Goal: Information Seeking & Learning: Learn about a topic

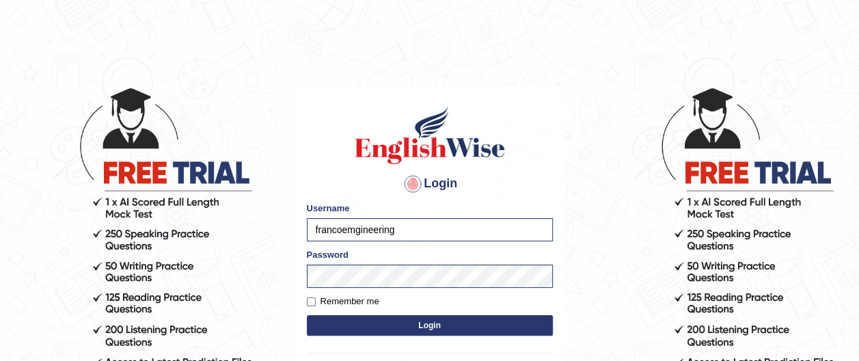
click at [435, 325] on button "Login" at bounding box center [430, 325] width 246 height 21
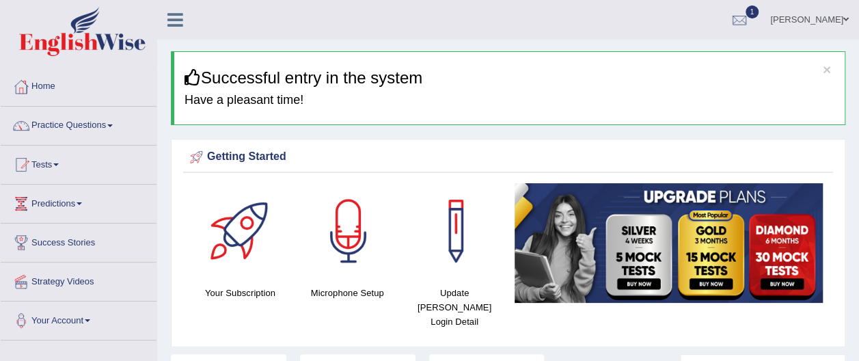
click at [57, 167] on link "Tests" at bounding box center [79, 163] width 156 height 34
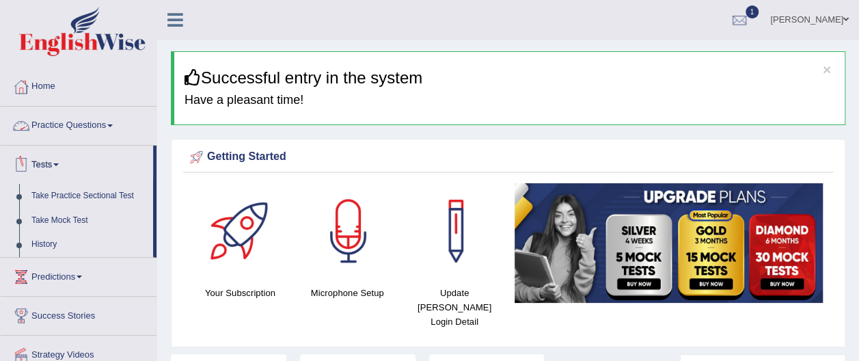
click at [111, 123] on link "Practice Questions" at bounding box center [79, 124] width 156 height 34
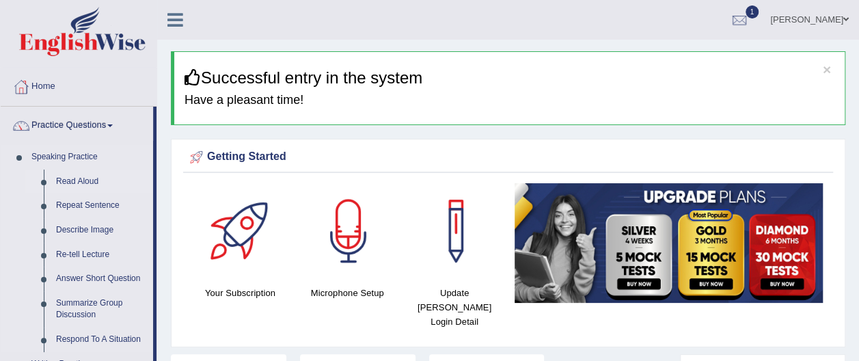
click at [92, 180] on link "Read Aloud" at bounding box center [101, 181] width 103 height 25
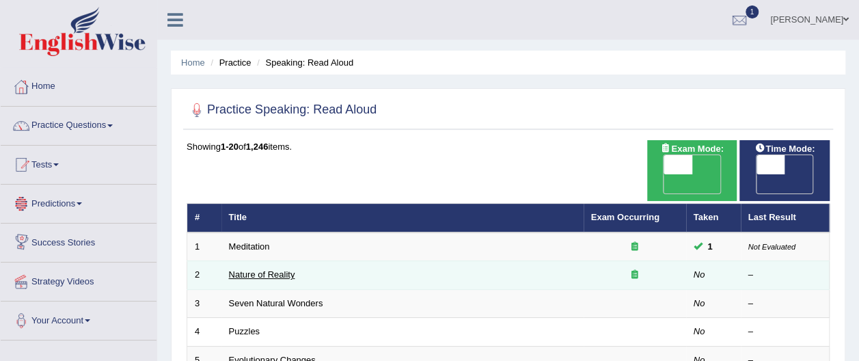
click at [288, 269] on link "Nature of Reality" at bounding box center [262, 274] width 66 height 10
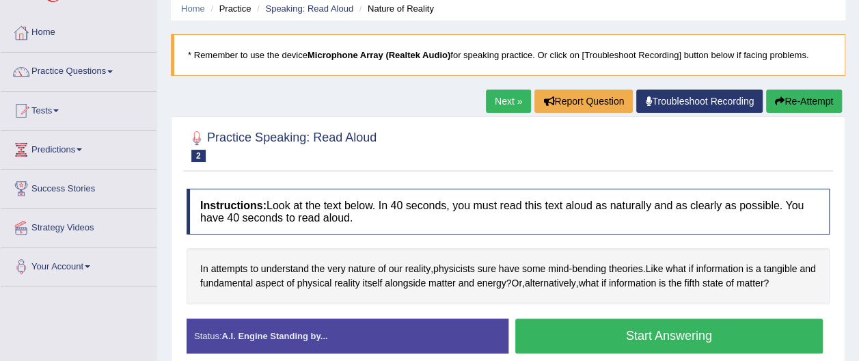
scroll to position [55, 0]
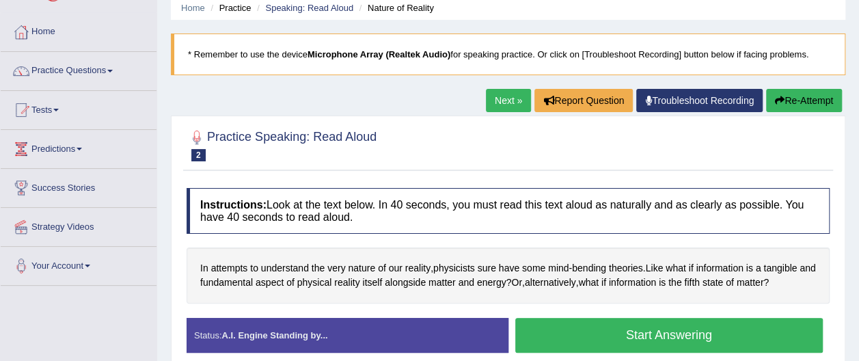
click at [811, 98] on button "Re-Attempt" at bounding box center [804, 100] width 76 height 23
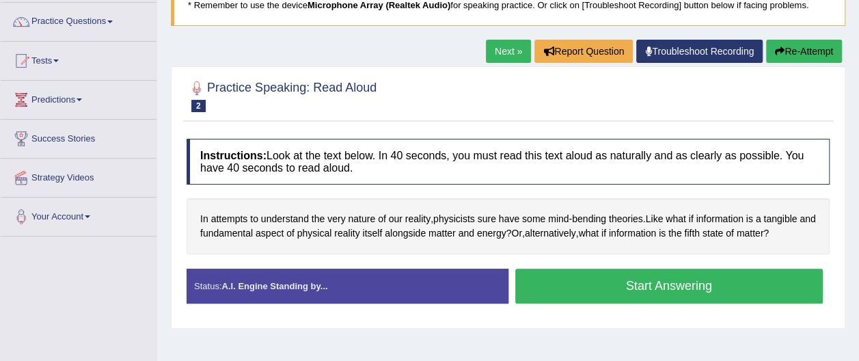
scroll to position [109, 0]
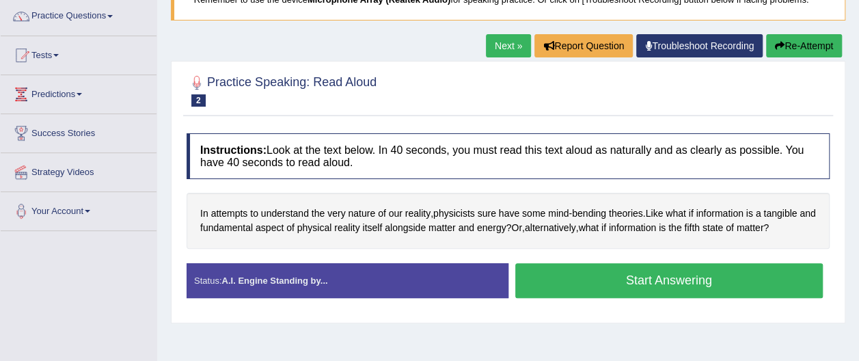
click at [634, 279] on button "Start Answering" at bounding box center [669, 280] width 308 height 35
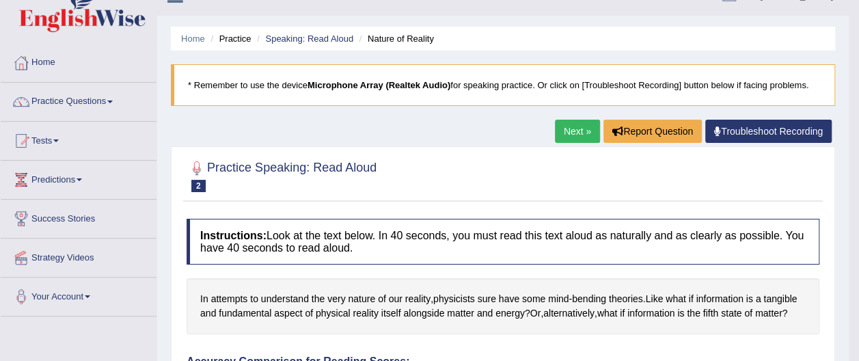
scroll to position [27, 0]
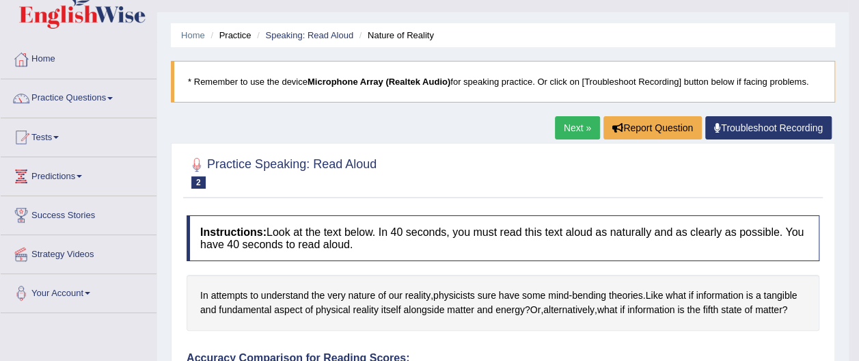
click at [583, 131] on link "Next »" at bounding box center [577, 127] width 45 height 23
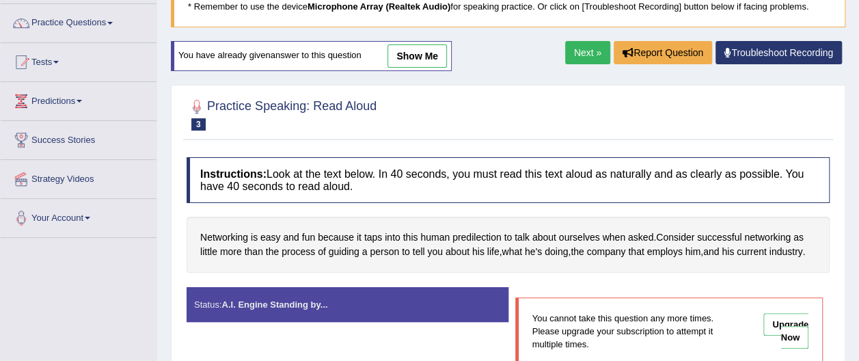
scroll to position [82, 0]
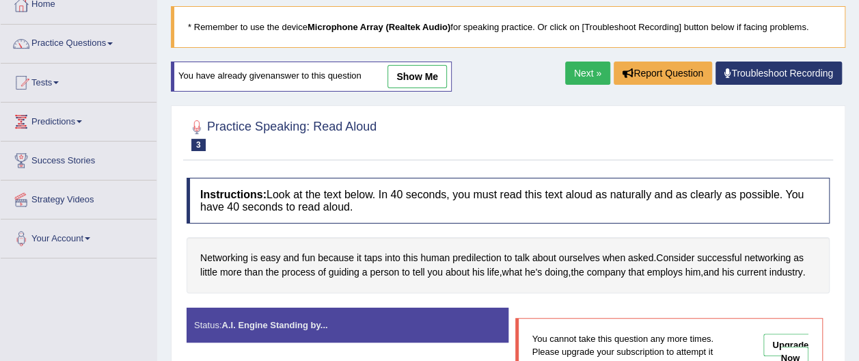
click at [582, 72] on link "Next »" at bounding box center [587, 73] width 45 height 23
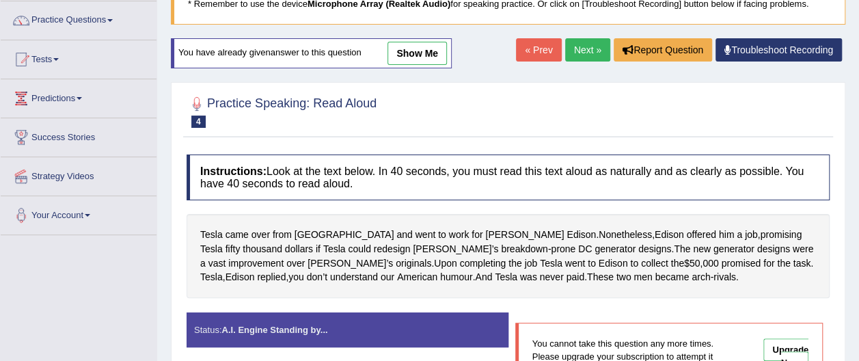
scroll to position [109, 0]
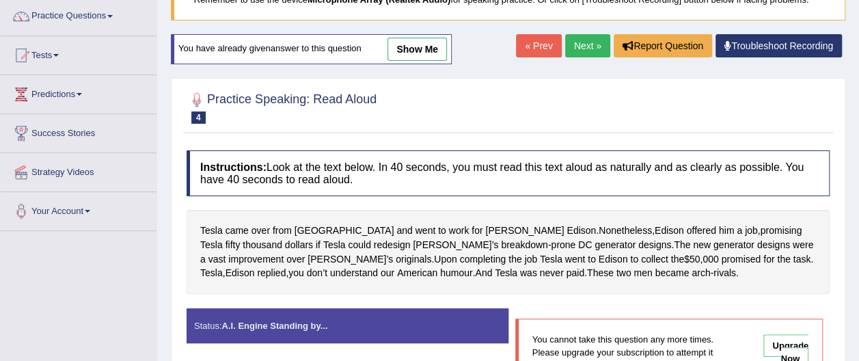
click at [594, 45] on link "Next »" at bounding box center [587, 45] width 45 height 23
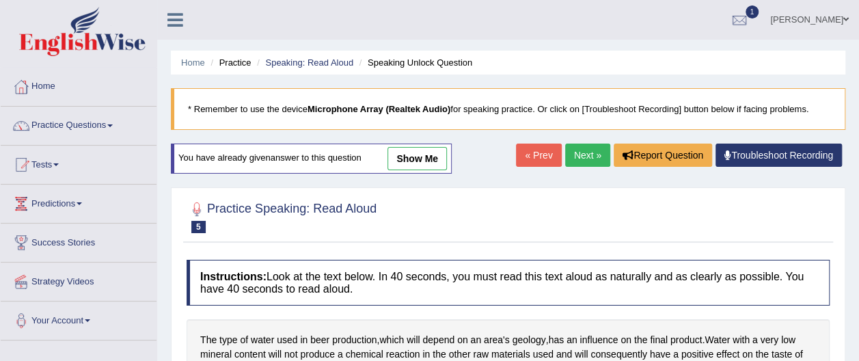
click at [592, 161] on link "Next »" at bounding box center [587, 155] width 45 height 23
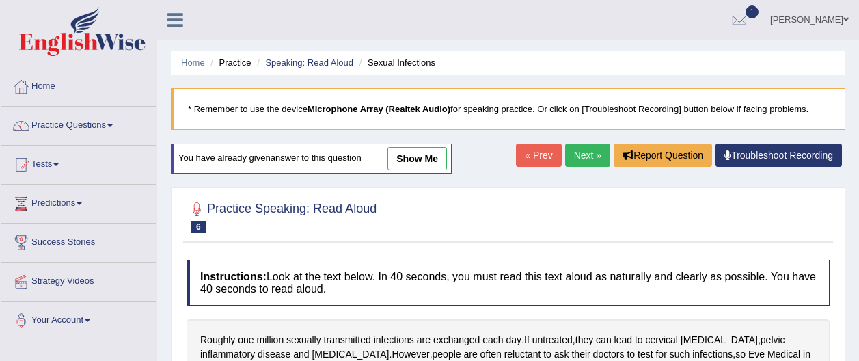
click at [590, 159] on link "Next »" at bounding box center [587, 155] width 45 height 23
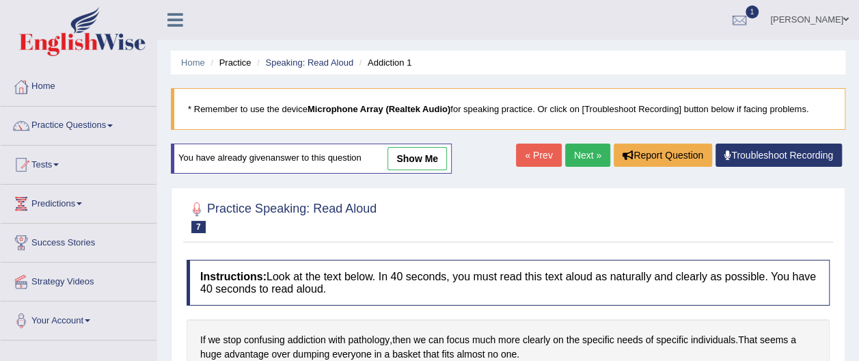
click at [595, 161] on link "Next »" at bounding box center [587, 155] width 45 height 23
click at [595, 162] on link "Next »" at bounding box center [587, 155] width 45 height 23
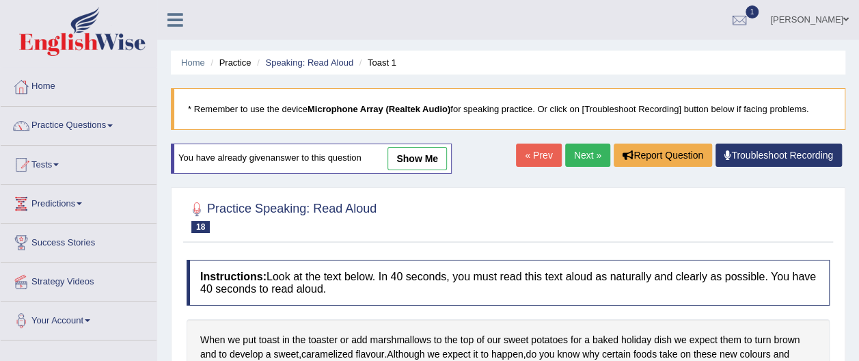
click at [597, 152] on link "Next »" at bounding box center [587, 155] width 45 height 23
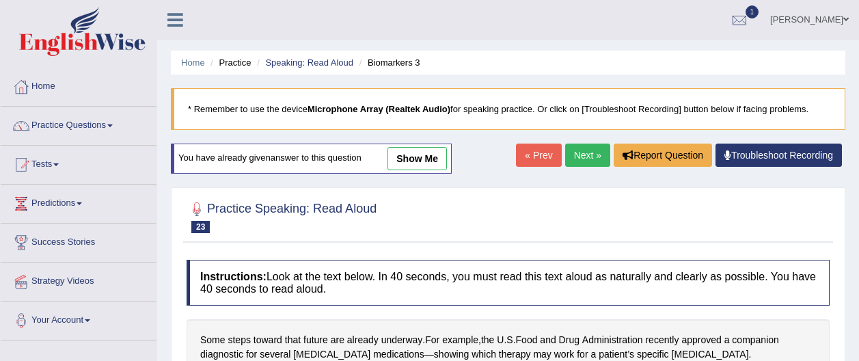
click at [597, 152] on link "Next »" at bounding box center [587, 155] width 45 height 23
click at [596, 157] on link "Next »" at bounding box center [587, 155] width 45 height 23
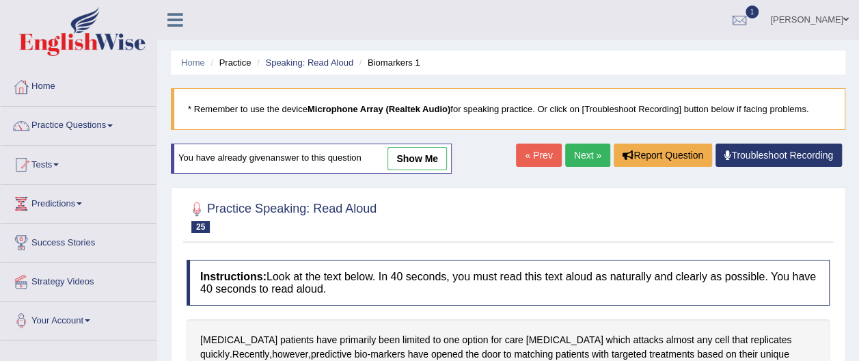
click at [598, 156] on link "Next »" at bounding box center [587, 155] width 45 height 23
click at [112, 127] on link "Practice Questions" at bounding box center [79, 124] width 156 height 34
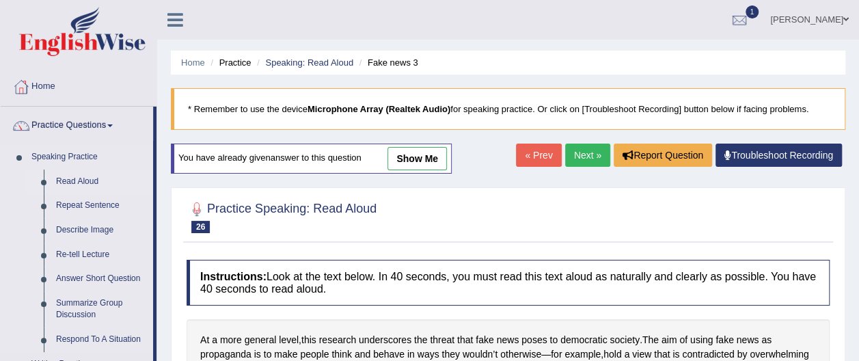
click at [100, 182] on link "Read Aloud" at bounding box center [101, 181] width 103 height 25
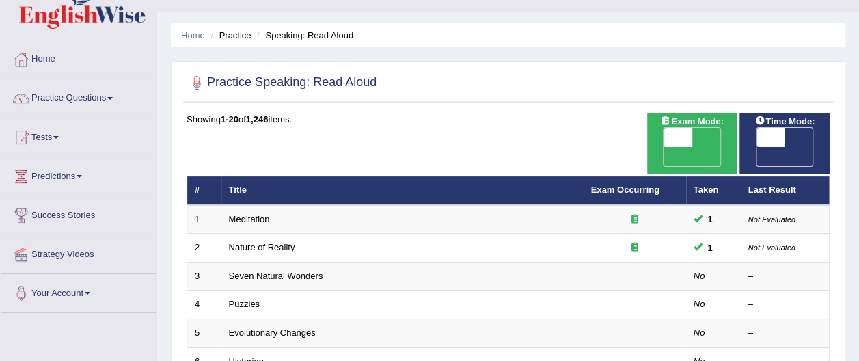
scroll to position [55, 0]
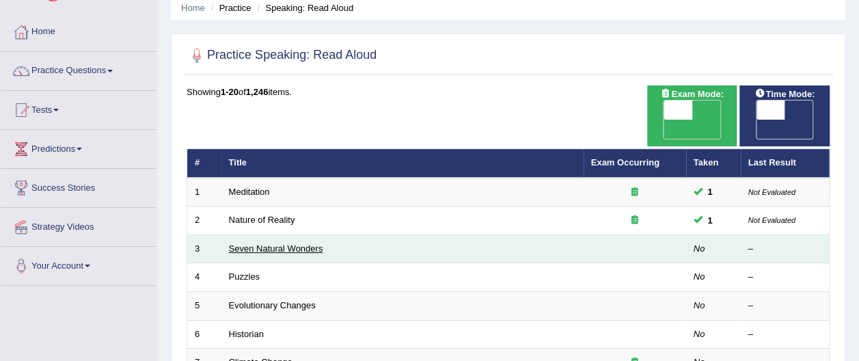
click at [303, 243] on link "Seven Natural Wonders" at bounding box center [276, 248] width 94 height 10
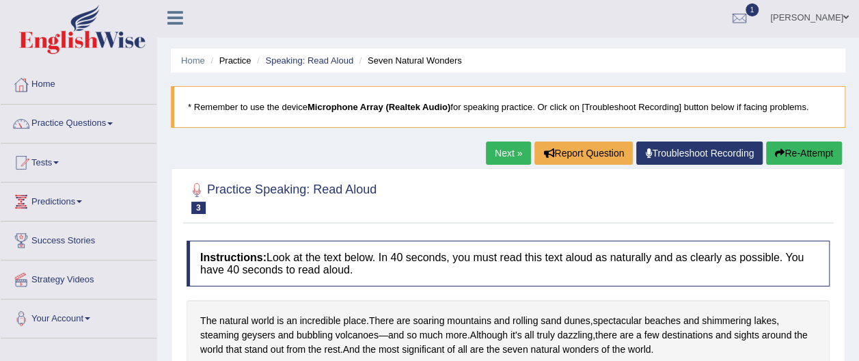
scroll to position [27, 0]
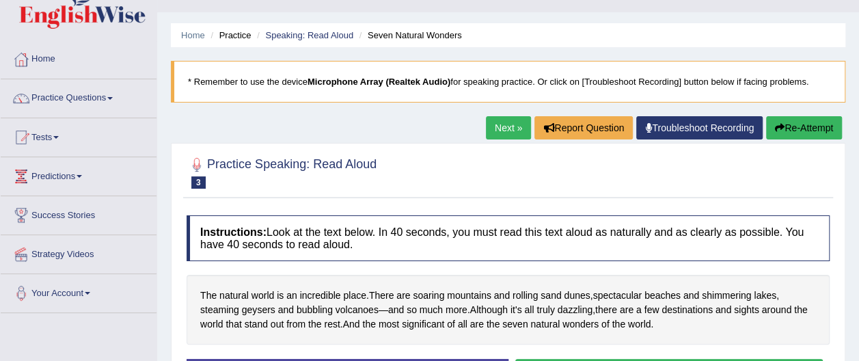
click at [705, 124] on link "Troubleshoot Recording" at bounding box center [699, 127] width 126 height 23
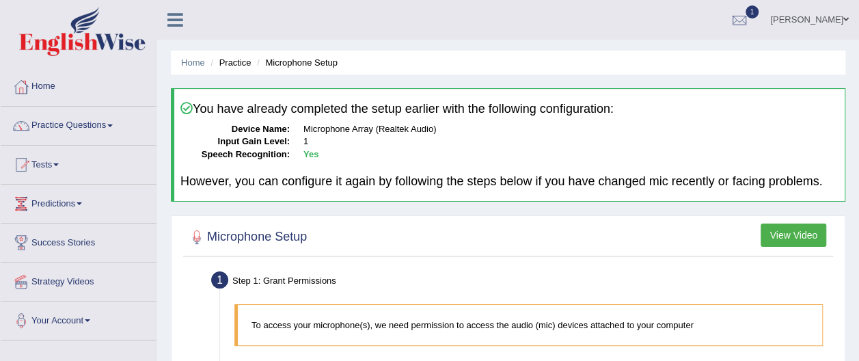
scroll to position [357, 0]
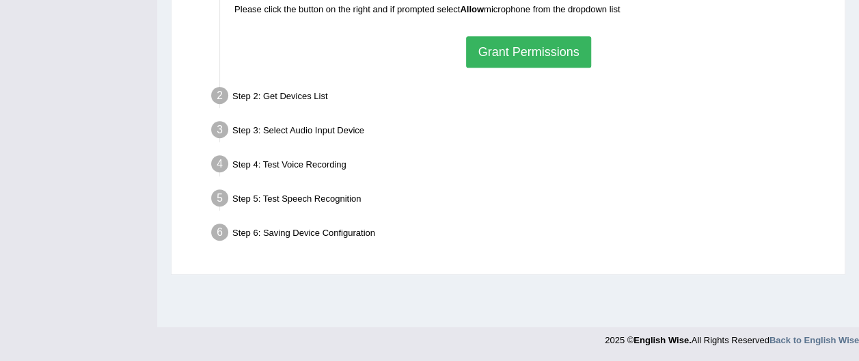
click at [541, 51] on button "Grant Permissions" at bounding box center [528, 51] width 124 height 31
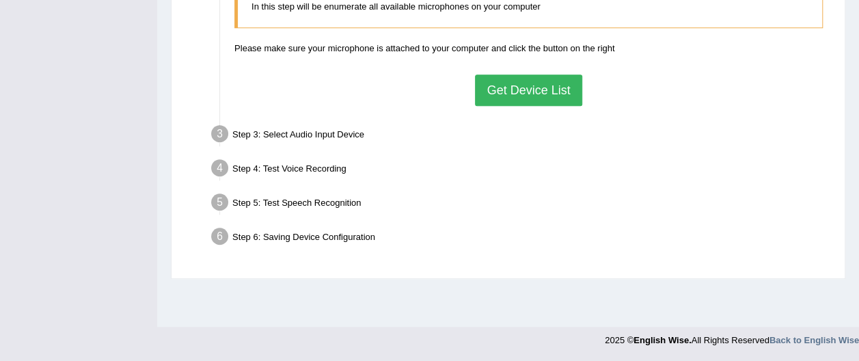
scroll to position [0, 0]
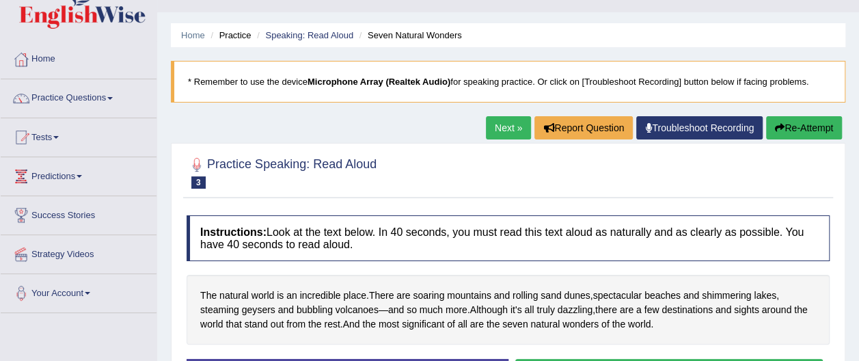
click at [811, 126] on button "Re-Attempt" at bounding box center [804, 127] width 76 height 23
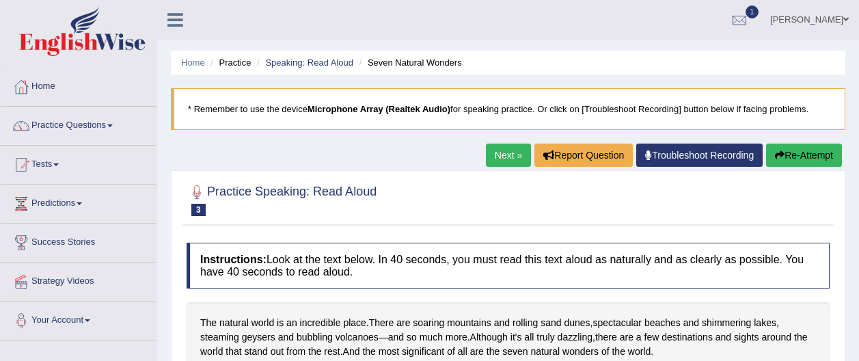
scroll to position [27, 0]
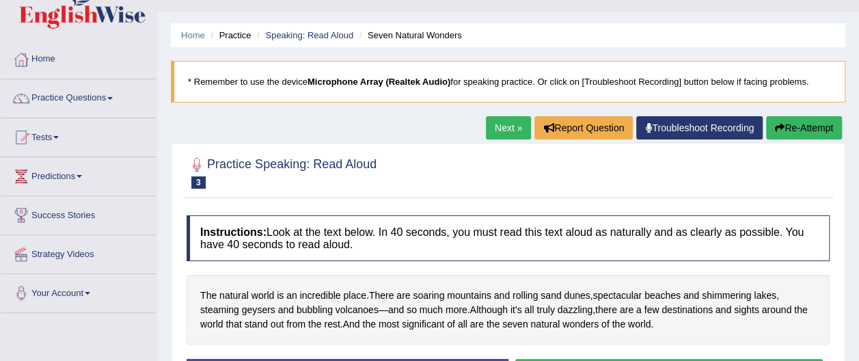
click at [726, 127] on link "Troubleshoot Recording" at bounding box center [699, 127] width 126 height 23
click at [790, 126] on button "Re-Attempt" at bounding box center [804, 127] width 76 height 23
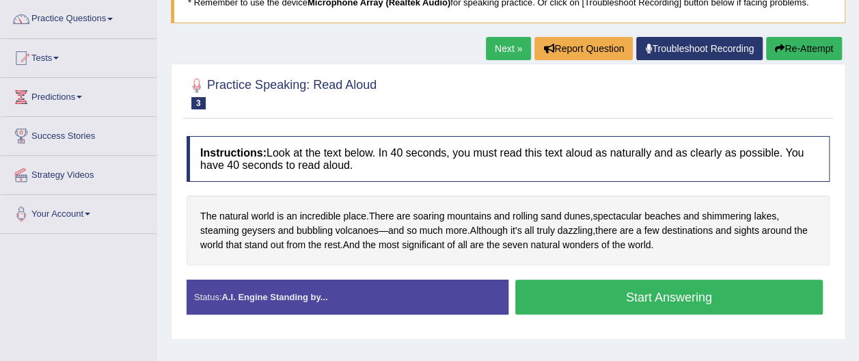
scroll to position [109, 0]
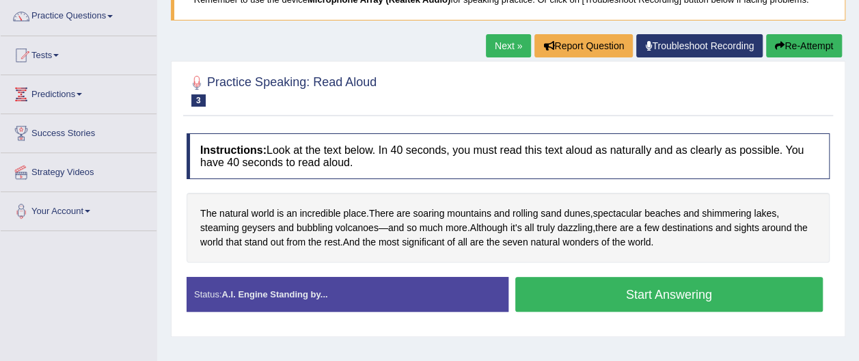
click at [668, 294] on button "Start Answering" at bounding box center [669, 294] width 308 height 35
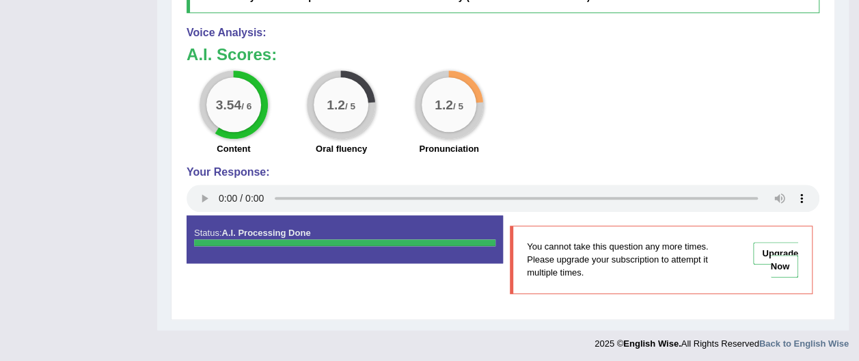
scroll to position [0, 0]
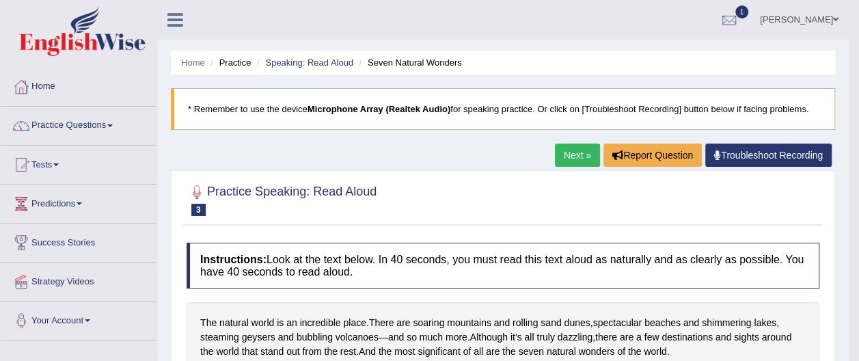
click at [580, 155] on link "Next »" at bounding box center [577, 155] width 45 height 23
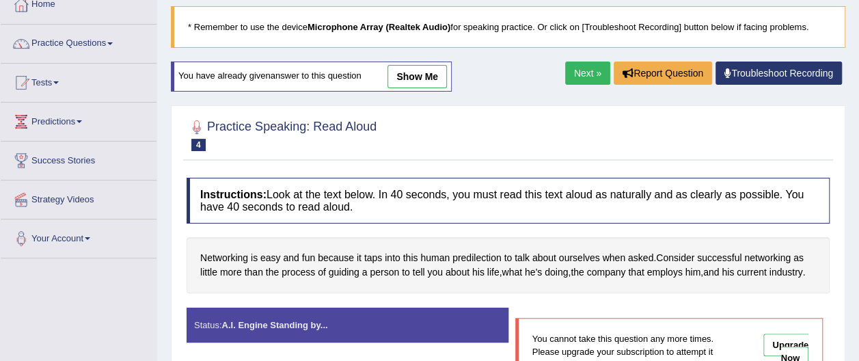
scroll to position [109, 0]
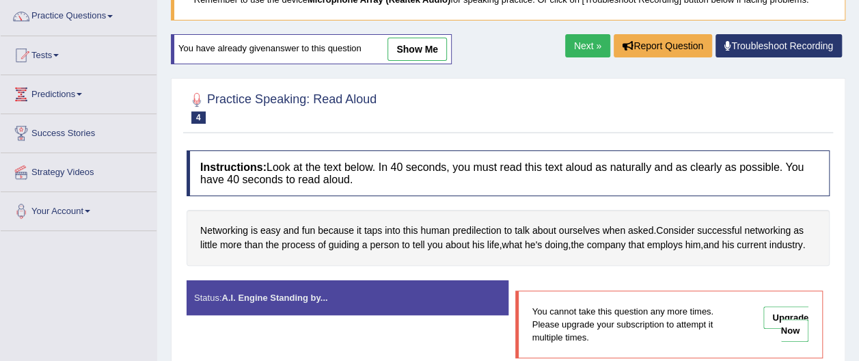
click at [582, 45] on link "Next »" at bounding box center [587, 45] width 45 height 23
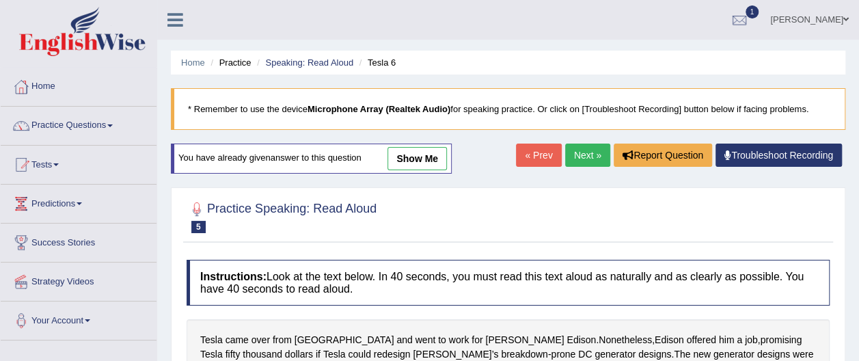
click at [596, 157] on link "Next »" at bounding box center [587, 155] width 45 height 23
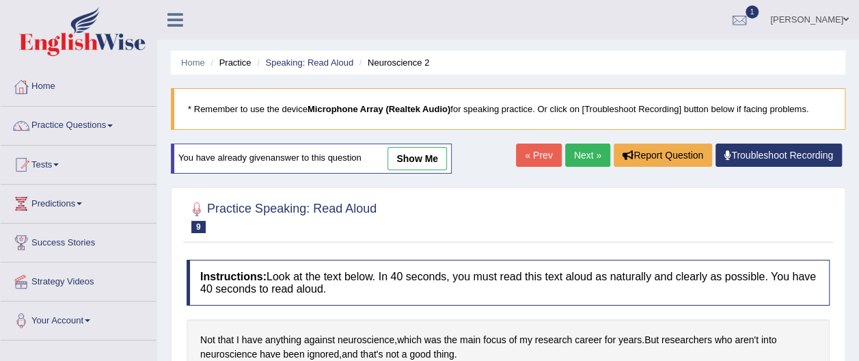
click at [590, 165] on link "Next »" at bounding box center [587, 155] width 45 height 23
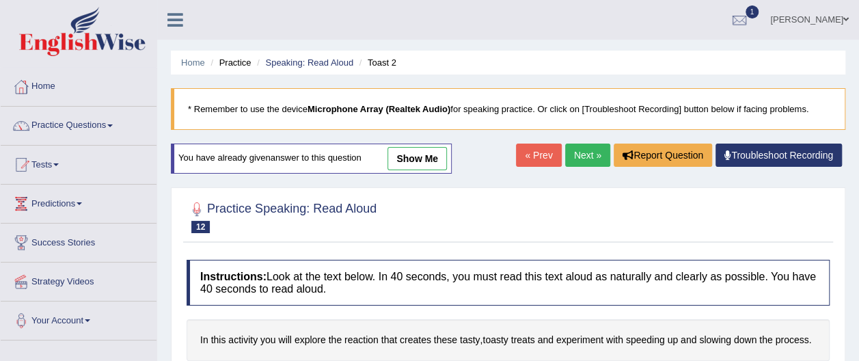
click at [588, 161] on link "Next »" at bounding box center [587, 155] width 45 height 23
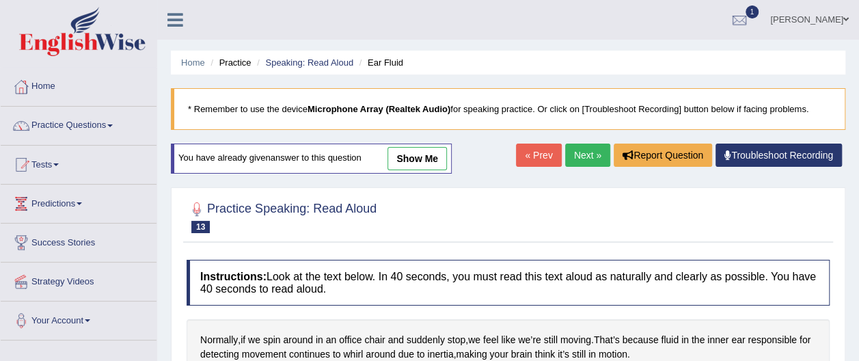
click at [582, 159] on link "Next »" at bounding box center [587, 155] width 45 height 23
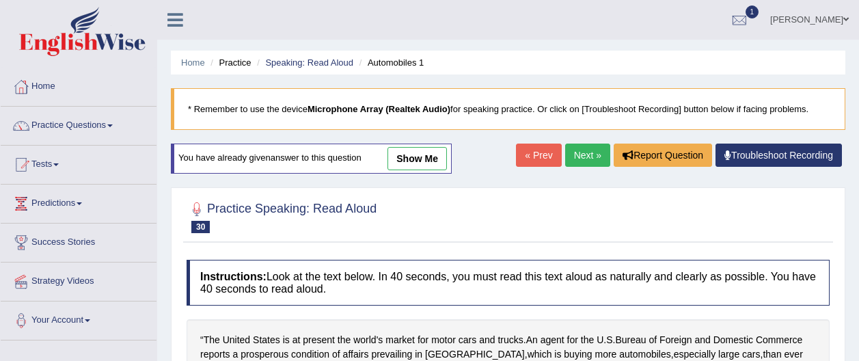
click at [582, 161] on link "Next »" at bounding box center [587, 155] width 45 height 23
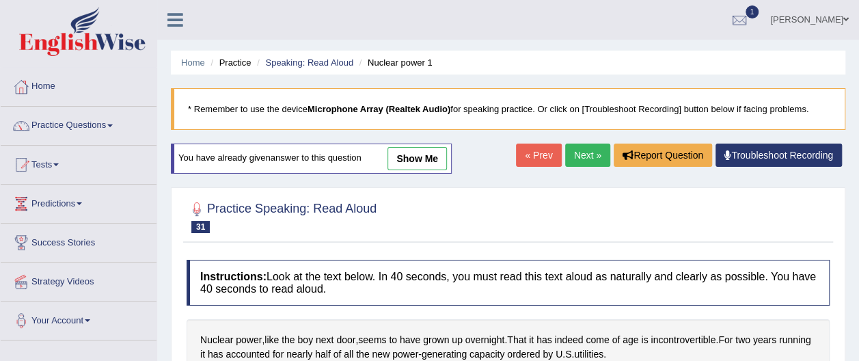
click at [588, 154] on link "Next »" at bounding box center [587, 155] width 45 height 23
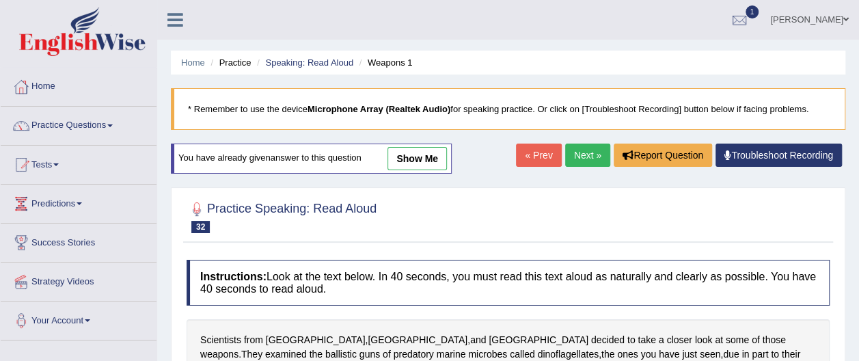
drag, startPoint x: 0, startPoint y: 0, endPoint x: 587, endPoint y: 156, distance: 607.4
click at [587, 156] on link "Next »" at bounding box center [587, 155] width 45 height 23
click at [589, 154] on link "Next »" at bounding box center [587, 155] width 45 height 23
click at [603, 144] on link "Next »" at bounding box center [587, 155] width 45 height 23
click at [586, 156] on link "Next »" at bounding box center [587, 155] width 45 height 23
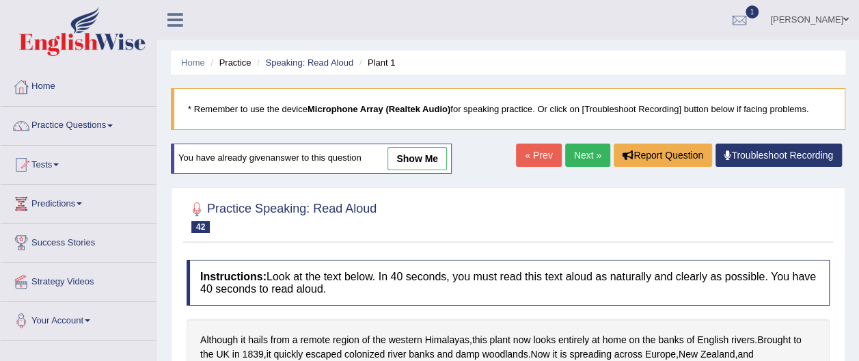
click at [590, 157] on link "Next »" at bounding box center [587, 155] width 45 height 23
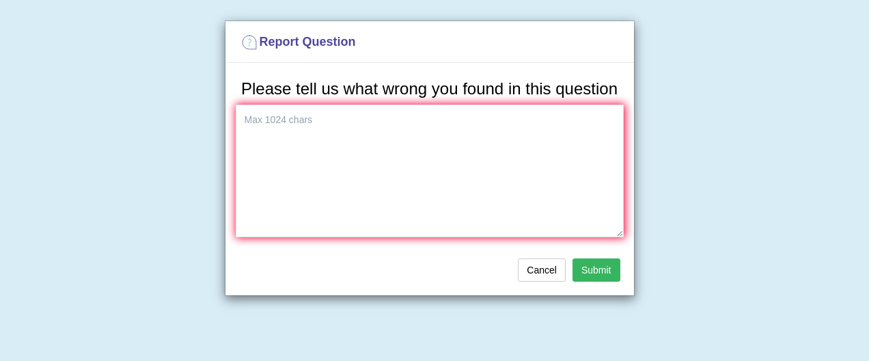
drag, startPoint x: 0, startPoint y: 0, endPoint x: 598, endPoint y: 167, distance: 620.8
click at [598, 167] on body "Toggle navigation Home Practice Questions Speaking Practice Read Aloud Repeat S…" at bounding box center [434, 180] width 869 height 361
click at [558, 273] on button "Cancel" at bounding box center [542, 269] width 48 height 23
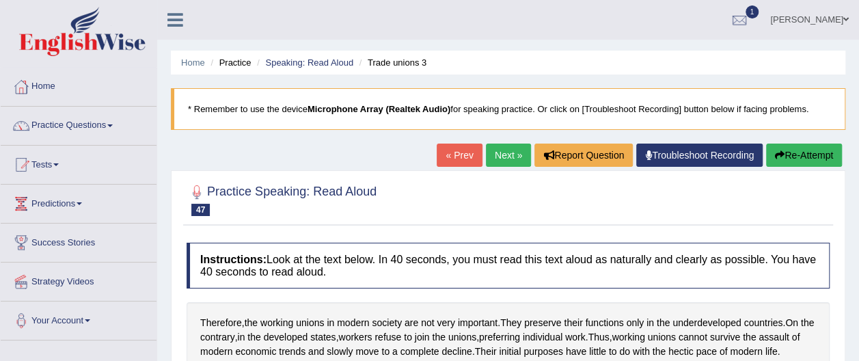
click at [801, 153] on button "Re-Attempt" at bounding box center [804, 155] width 76 height 23
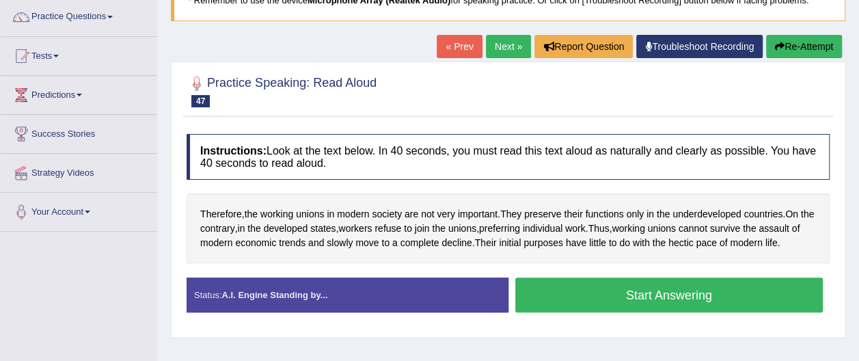
scroll to position [109, 0]
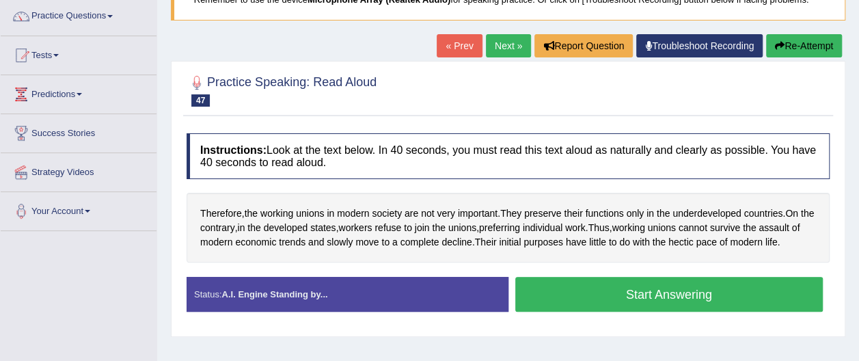
click at [465, 44] on link "« Prev" at bounding box center [459, 45] width 45 height 23
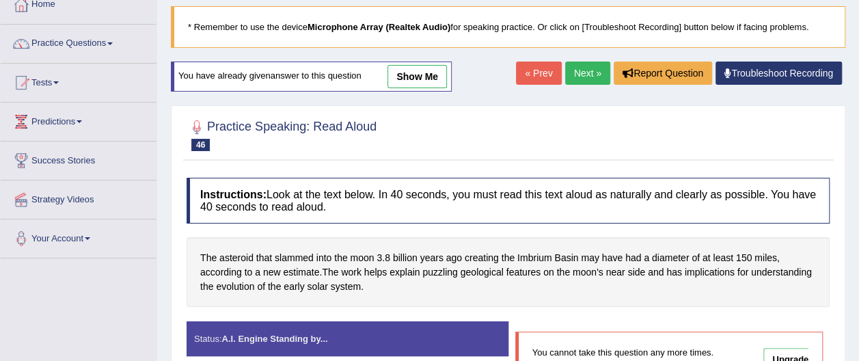
scroll to position [109, 0]
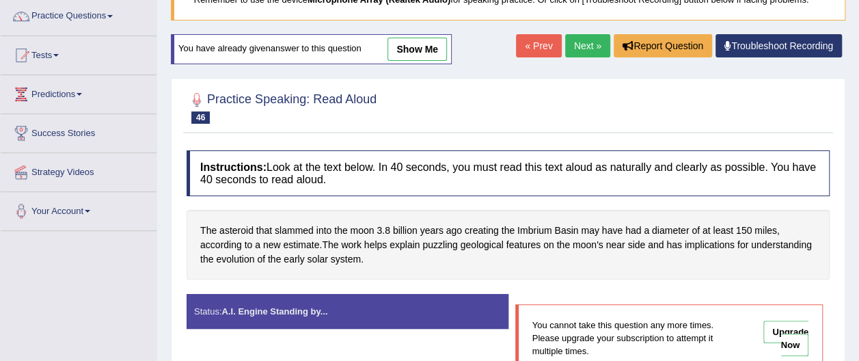
click at [580, 40] on link "Next »" at bounding box center [587, 45] width 45 height 23
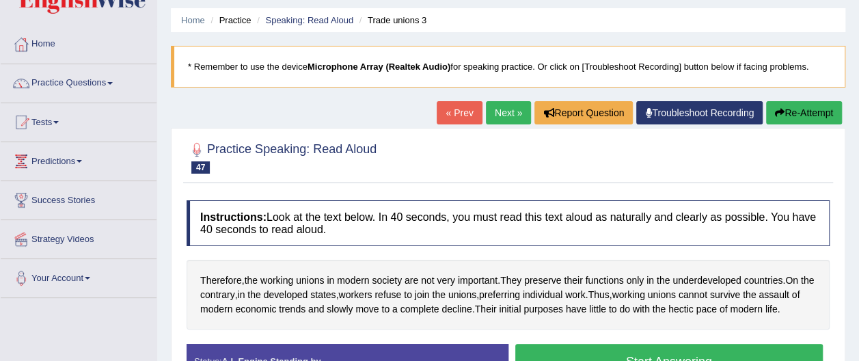
scroll to position [55, 0]
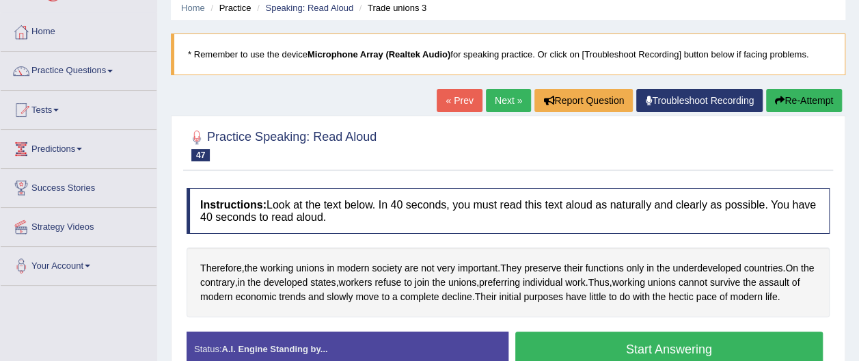
click at [666, 346] on button "Start Answering" at bounding box center [669, 348] width 308 height 35
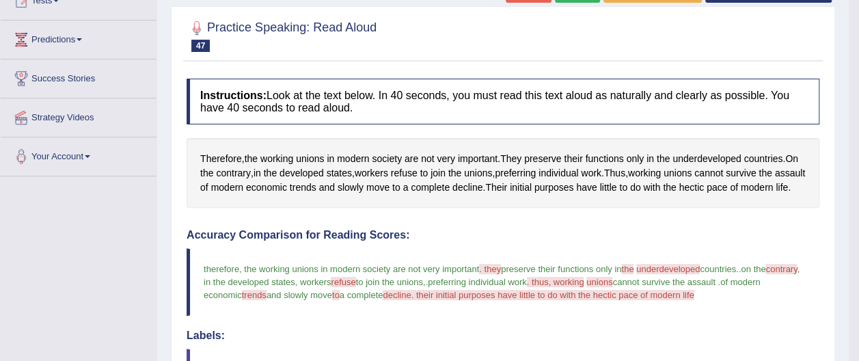
scroll to position [152, 0]
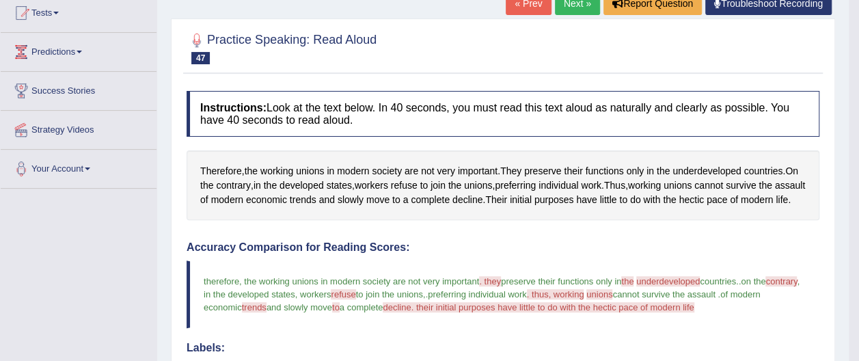
click at [575, 1] on link "Next »" at bounding box center [577, 3] width 45 height 23
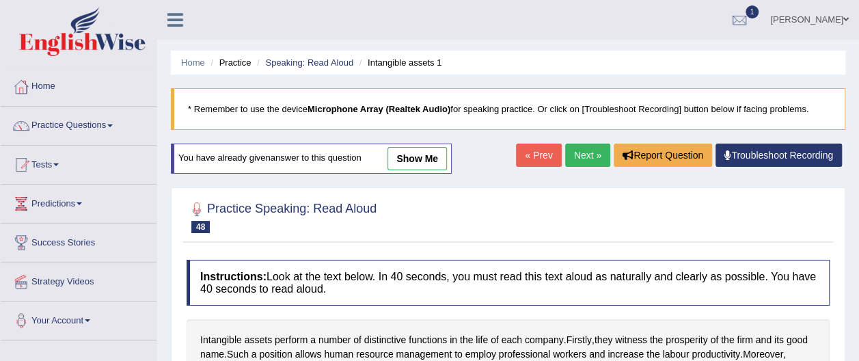
click at [595, 157] on link "Next »" at bounding box center [587, 155] width 45 height 23
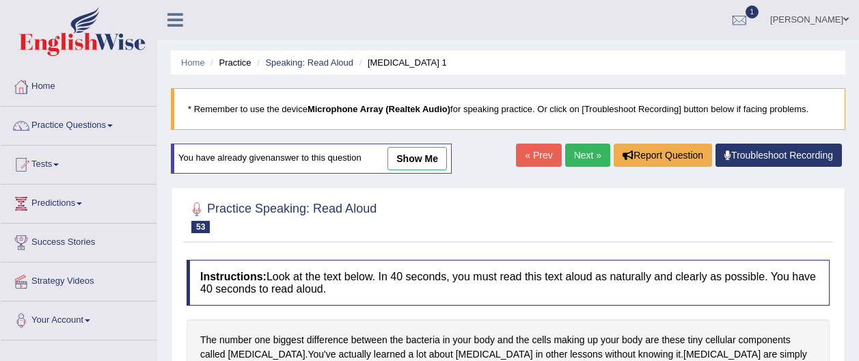
click at [589, 162] on link "Next »" at bounding box center [587, 155] width 45 height 23
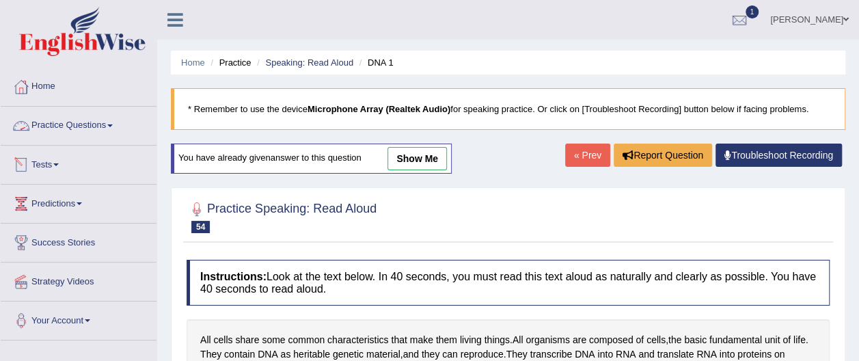
click at [84, 125] on link "Practice Questions" at bounding box center [79, 124] width 156 height 34
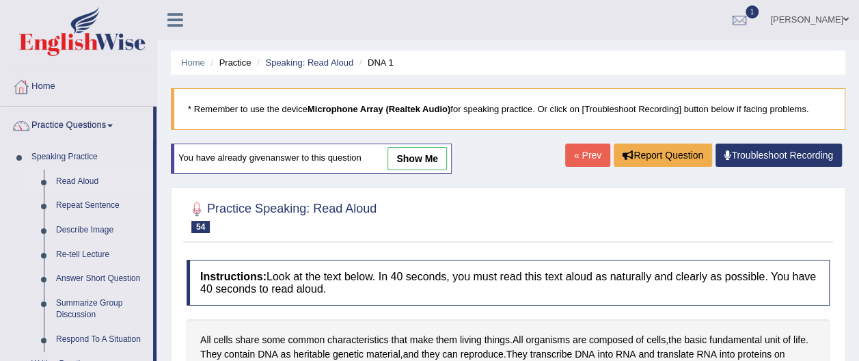
click at [94, 179] on link "Read Aloud" at bounding box center [101, 181] width 103 height 25
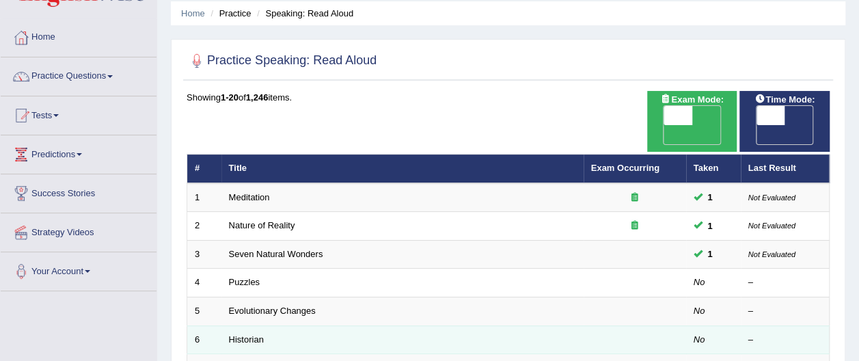
scroll to position [55, 0]
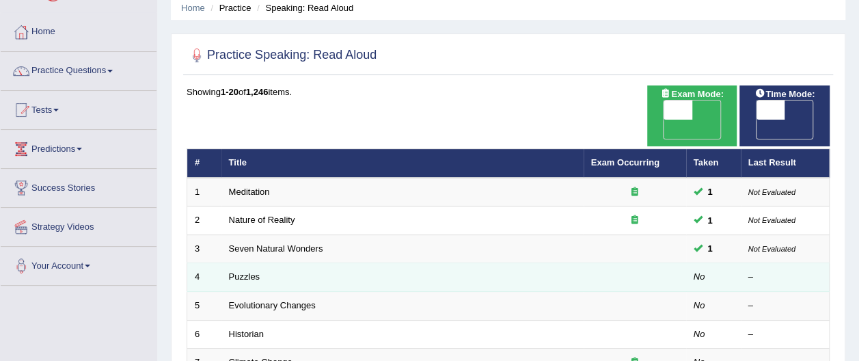
click at [276, 263] on td "Puzzles" at bounding box center [402, 277] width 362 height 29
click at [241, 271] on link "Puzzles" at bounding box center [244, 276] width 31 height 10
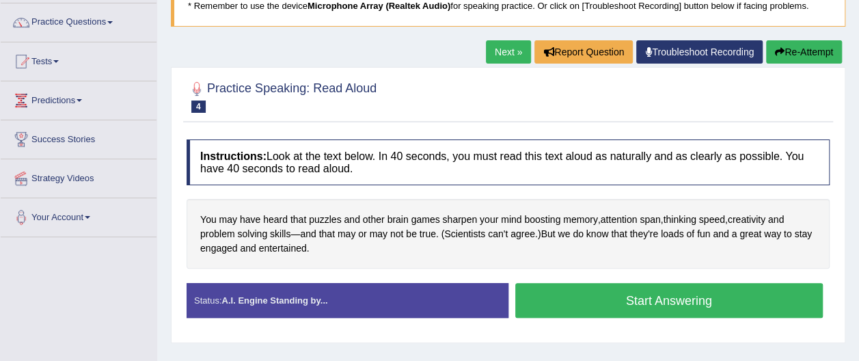
scroll to position [109, 0]
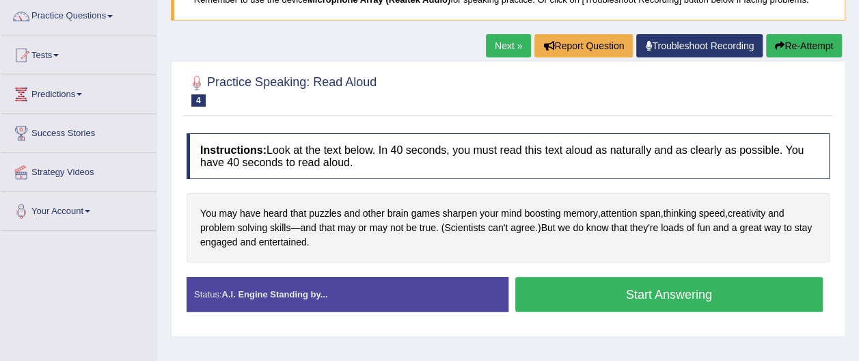
click at [647, 294] on button "Start Answering" at bounding box center [669, 294] width 308 height 35
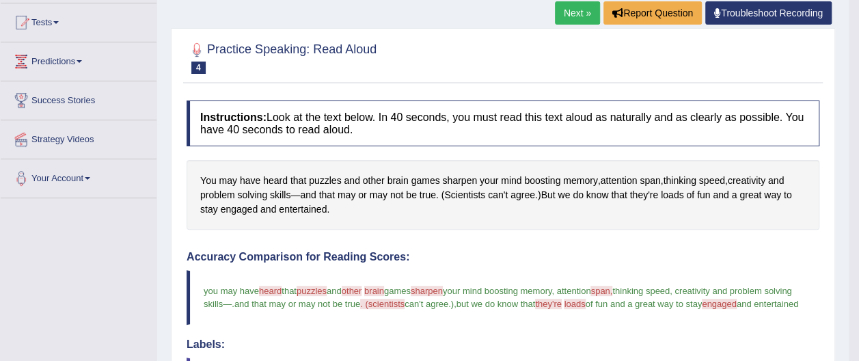
scroll to position [135, 0]
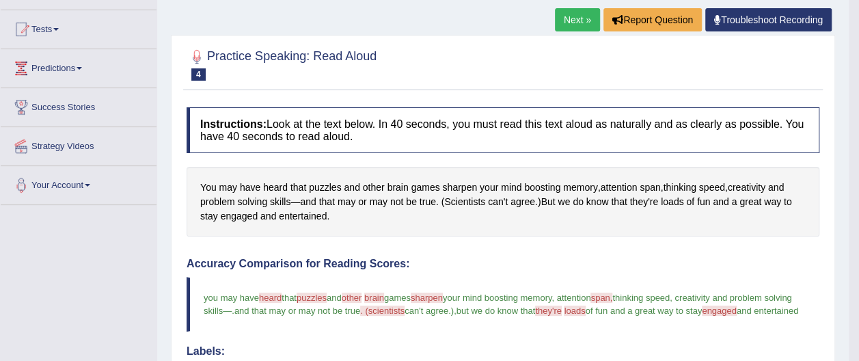
click at [589, 16] on link "Next »" at bounding box center [577, 19] width 45 height 23
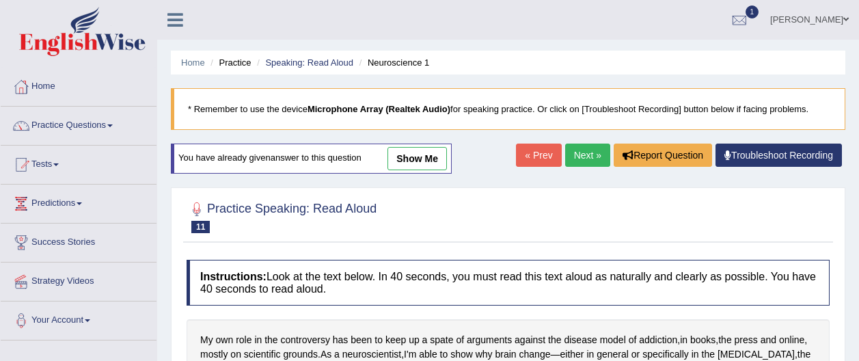
click at [594, 152] on link "Next »" at bounding box center [587, 155] width 45 height 23
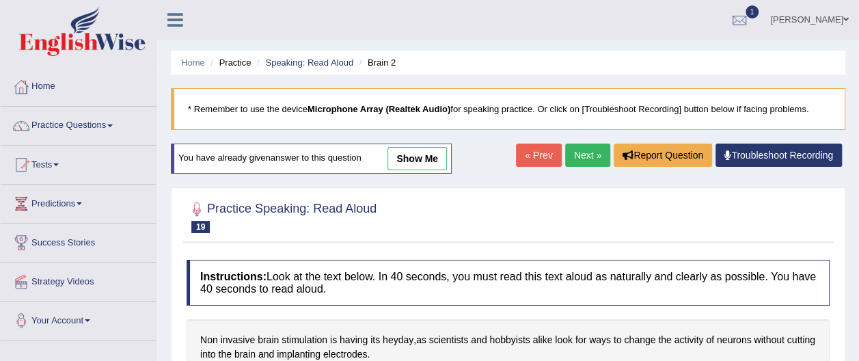
click at [595, 152] on link "Next »" at bounding box center [587, 155] width 45 height 23
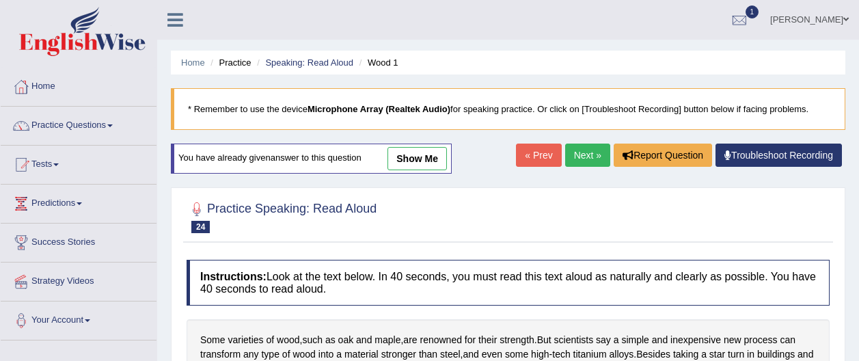
click at [592, 155] on link "Next »" at bounding box center [587, 155] width 45 height 23
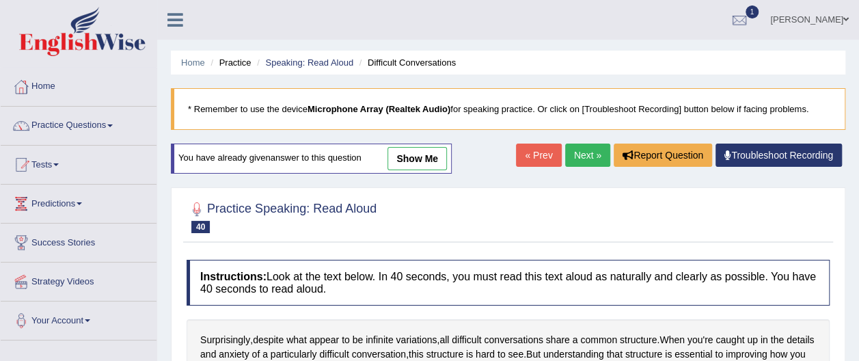
click at [593, 154] on link "Next »" at bounding box center [587, 155] width 45 height 23
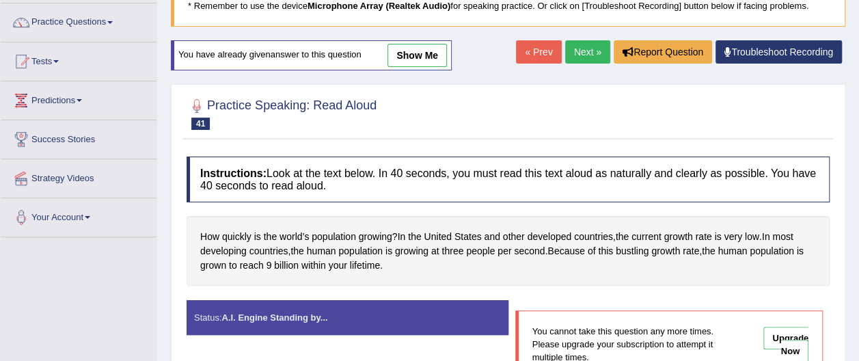
scroll to position [109, 0]
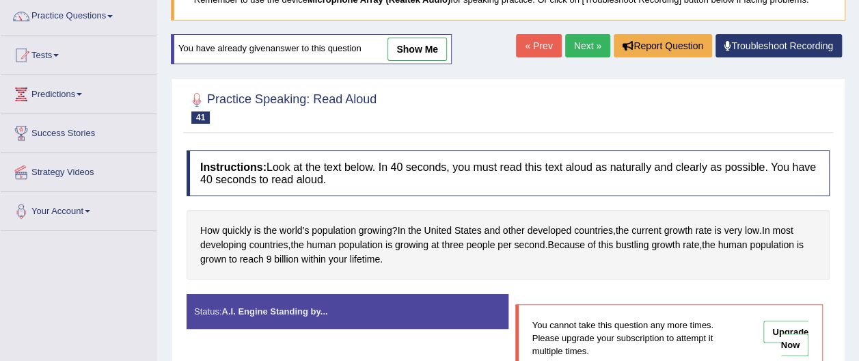
click at [595, 47] on link "Next »" at bounding box center [587, 45] width 45 height 23
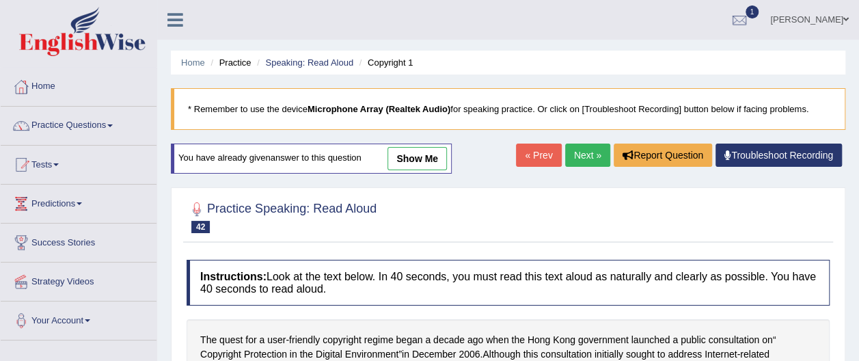
click at [580, 152] on link "Next »" at bounding box center [587, 155] width 45 height 23
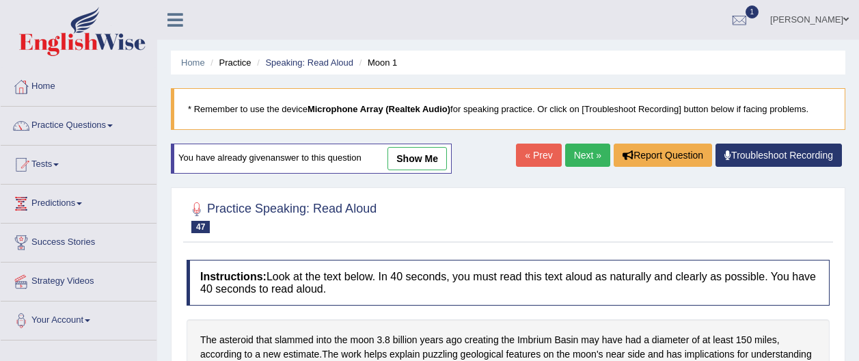
click at [580, 152] on link "Next »" at bounding box center [587, 155] width 45 height 23
click at [642, 105] on blockquote "* Remember to use the device Microphone Array (Realtek Audio) for speaking prac…" at bounding box center [508, 109] width 675 height 42
click at [150, 107] on link "Practice Questions" at bounding box center [79, 124] width 156 height 34
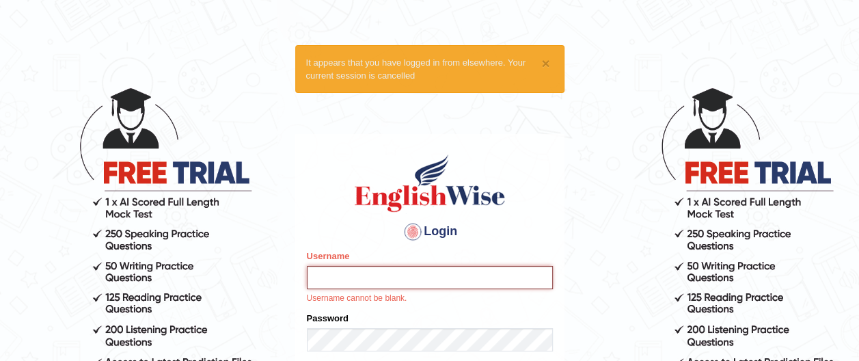
scroll to position [205, 0]
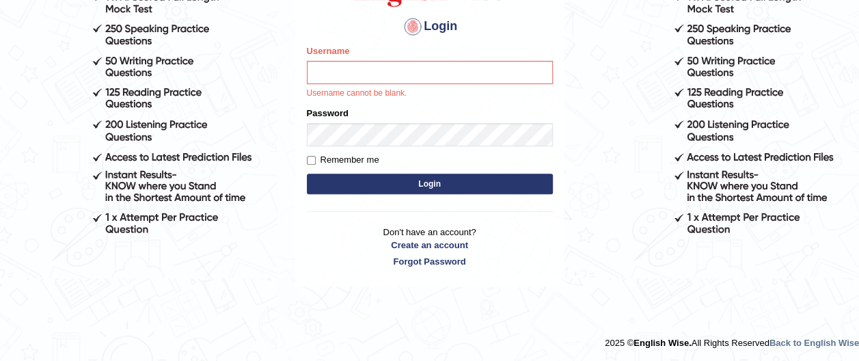
drag, startPoint x: 617, startPoint y: 3, endPoint x: 745, endPoint y: 118, distance: 171.3
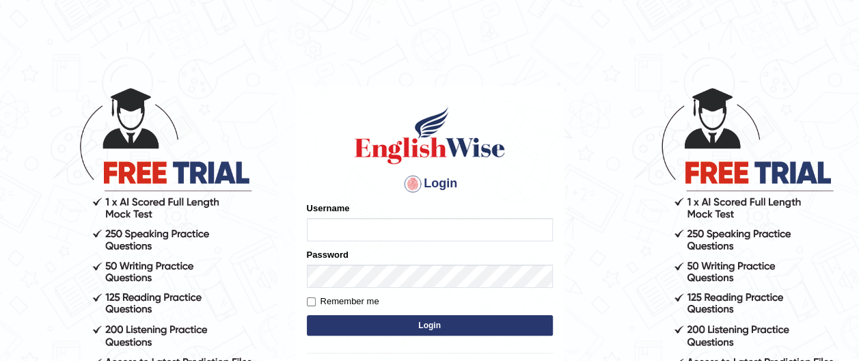
type input "francoemgineering"
click at [437, 323] on button "Login" at bounding box center [430, 325] width 246 height 21
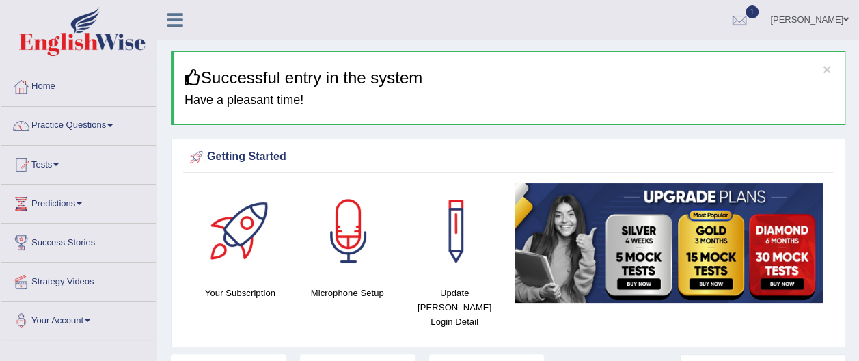
click at [398, 194] on div "Microphone Setup" at bounding box center [347, 245] width 107 height 124
click at [395, 203] on div at bounding box center [349, 231] width 96 height 96
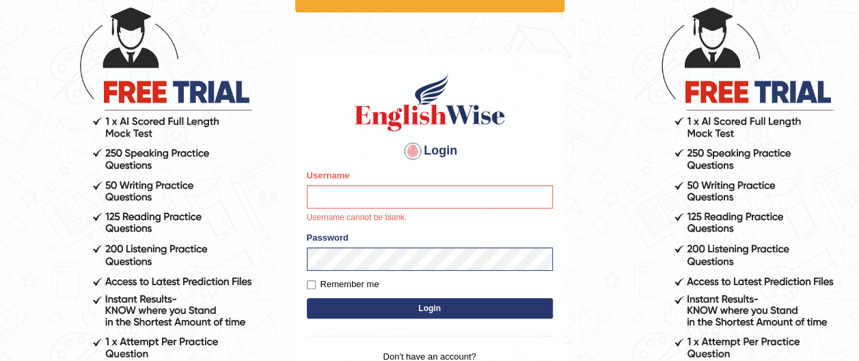
scroll to position [82, 0]
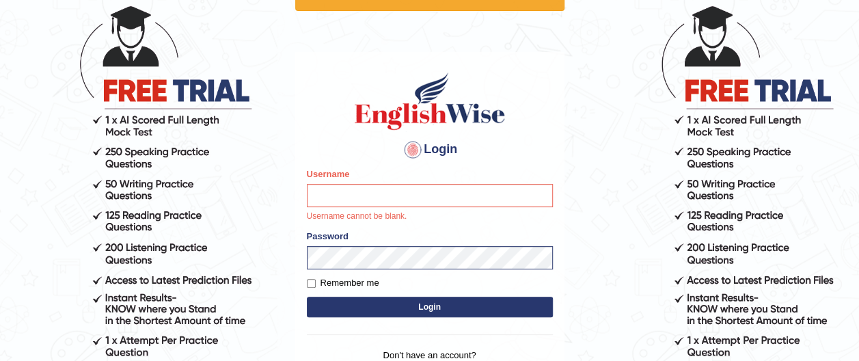
click at [447, 193] on input "Username" at bounding box center [430, 195] width 246 height 23
type input "francoemgineering"
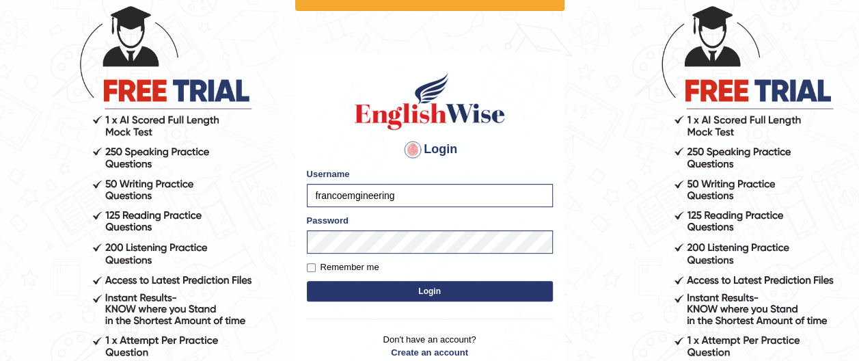
click at [432, 287] on button "Login" at bounding box center [430, 291] width 246 height 21
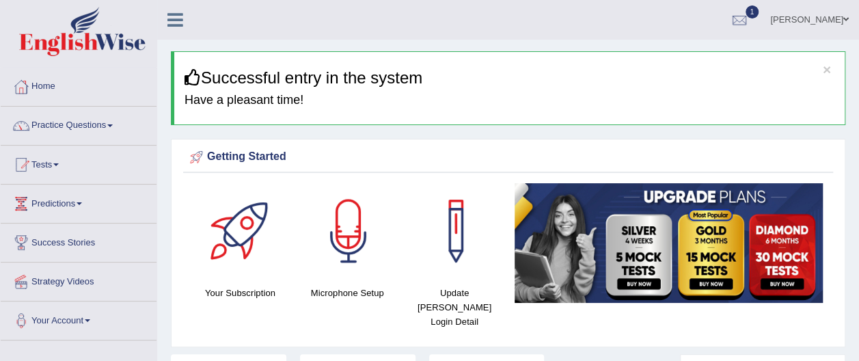
click at [113, 122] on link "Practice Questions" at bounding box center [79, 124] width 156 height 34
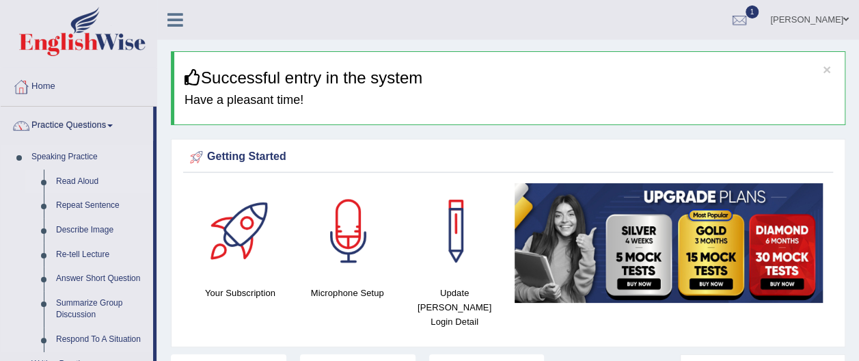
click at [90, 180] on link "Read Aloud" at bounding box center [101, 181] width 103 height 25
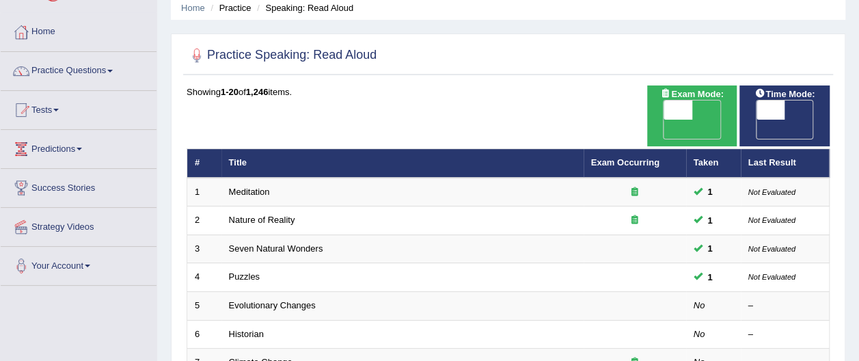
scroll to position [82, 0]
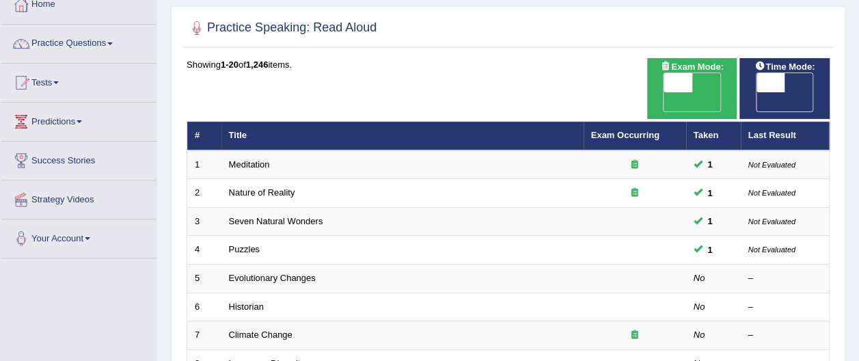
click at [664, 92] on span "OFF" at bounding box center [650, 101] width 29 height 19
checkbox input "true"
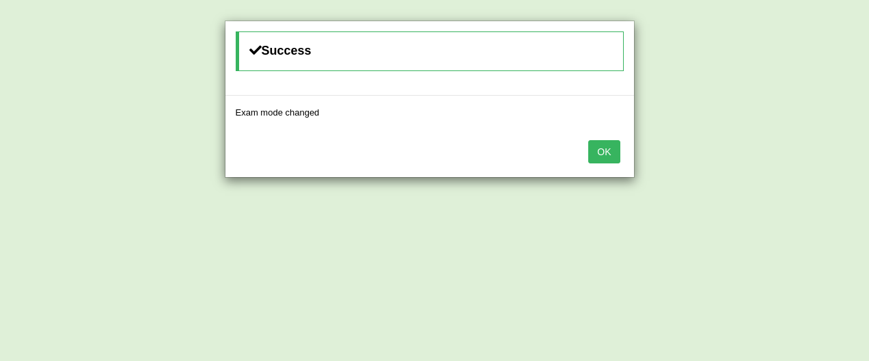
click at [609, 146] on button "OK" at bounding box center [603, 151] width 31 height 23
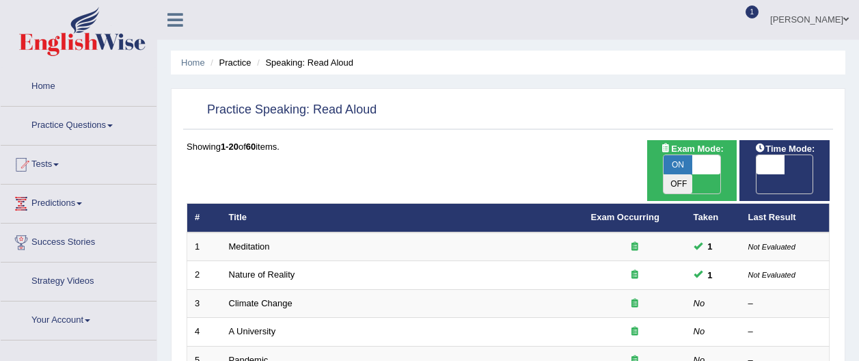
click at [777, 155] on span at bounding box center [771, 164] width 29 height 19
checkbox input "true"
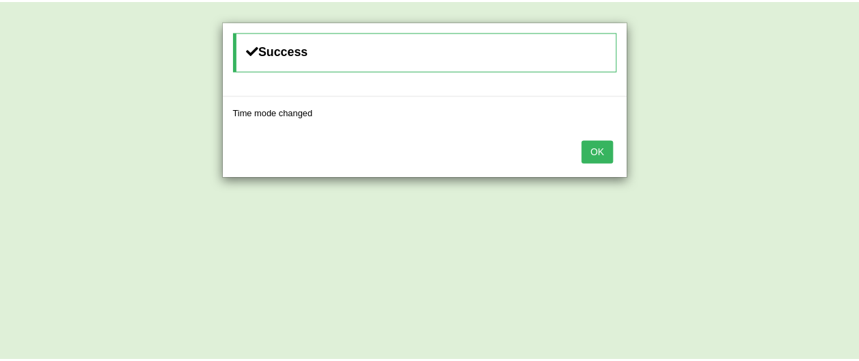
scroll to position [82, 0]
click at [600, 149] on button "OK" at bounding box center [603, 151] width 31 height 23
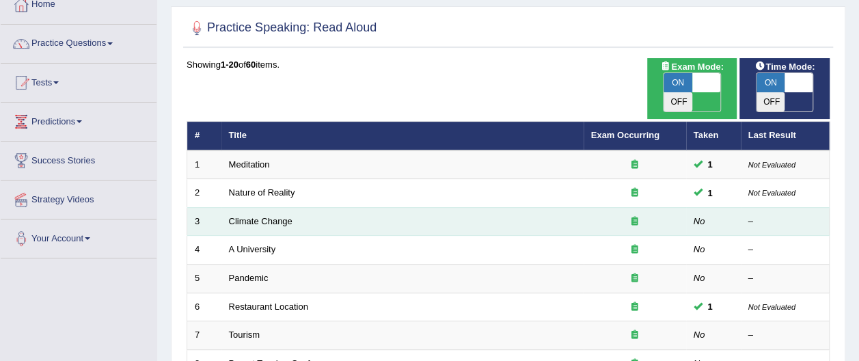
click at [358, 207] on td "Climate Change" at bounding box center [402, 221] width 362 height 29
click at [284, 216] on link "Climate Change" at bounding box center [261, 221] width 64 height 10
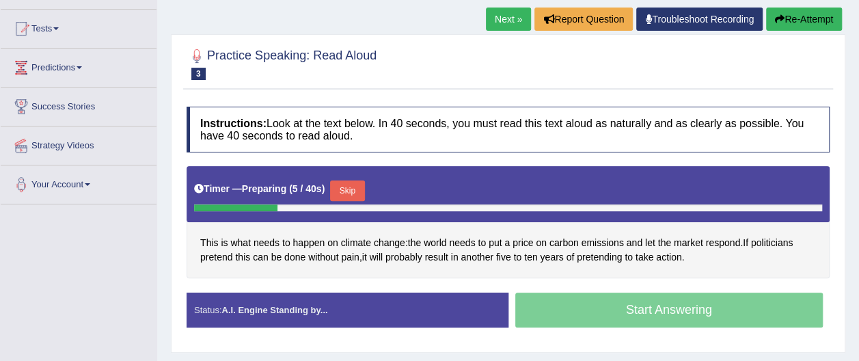
scroll to position [137, 0]
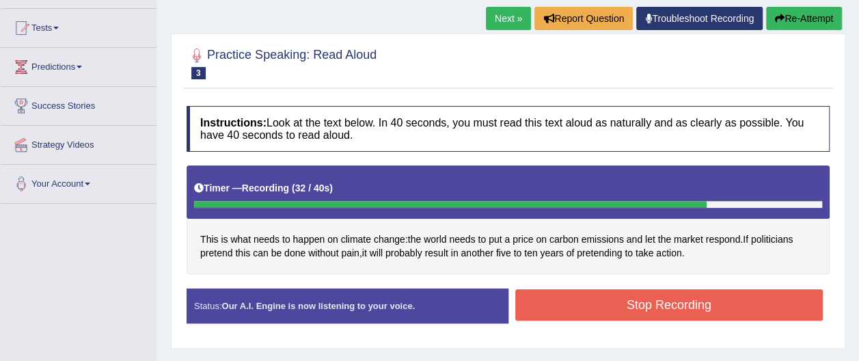
click at [666, 313] on button "Stop Recording" at bounding box center [669, 304] width 308 height 31
click at [664, 313] on div "Status: Our A.I. Engine is now listening to your voice. Start Answering Stop Re…" at bounding box center [508, 312] width 643 height 49
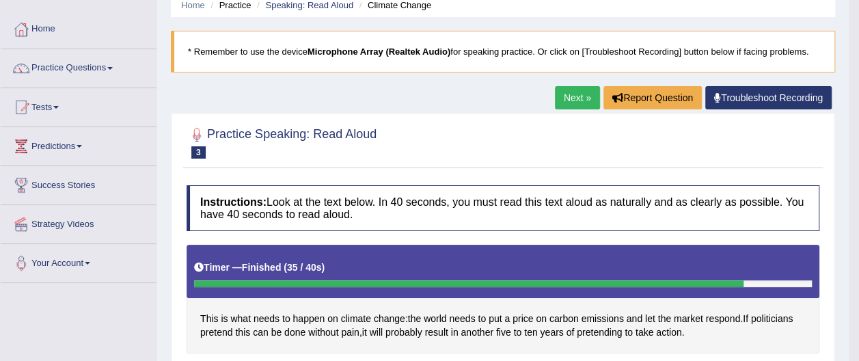
scroll to position [36, 0]
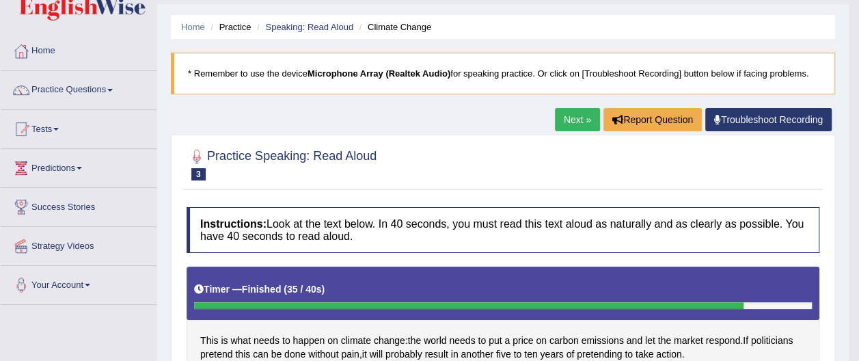
click at [582, 115] on link "Next »" at bounding box center [577, 119] width 45 height 23
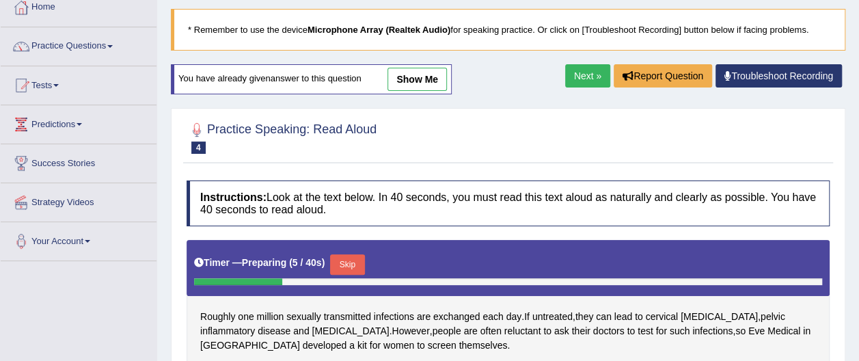
drag, startPoint x: 856, startPoint y: 164, endPoint x: 859, endPoint y: 182, distance: 18.1
click at [858, 183] on html "Toggle navigation Home Practice Questions Speaking Practice Read Aloud Repeat S…" at bounding box center [429, 101] width 859 height 361
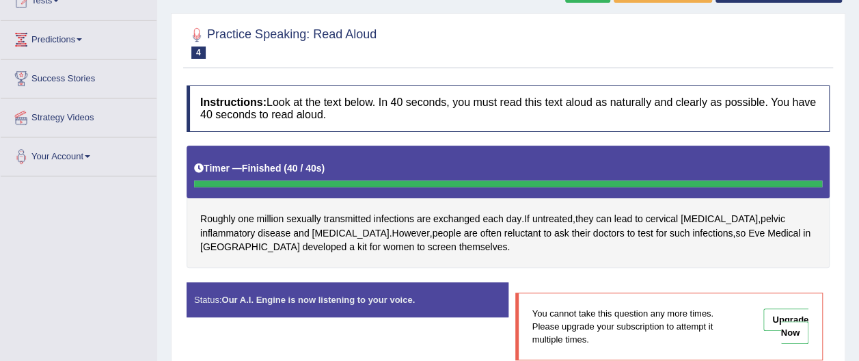
scroll to position [246, 0]
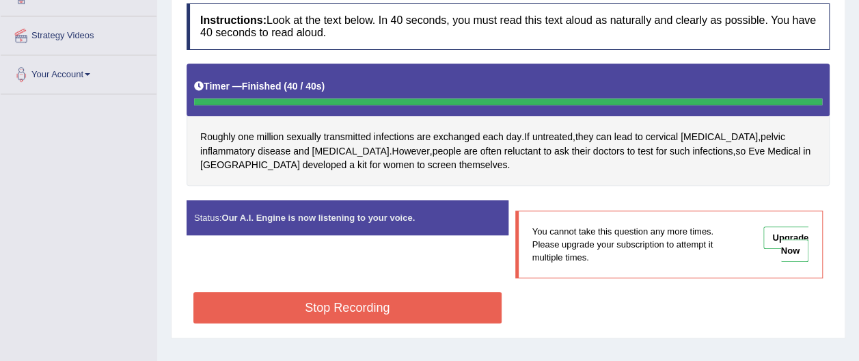
click at [442, 312] on div "Home Practice Speaking: Read Aloud Sexual Infections * Remember to use the devi…" at bounding box center [508, 95] width 702 height 683
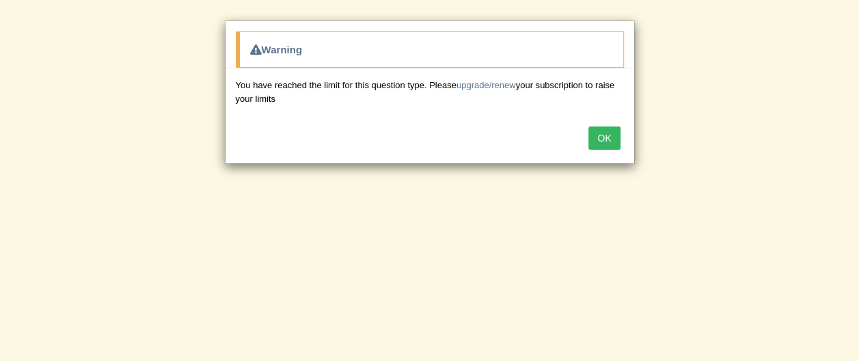
click at [602, 135] on button "OK" at bounding box center [603, 137] width 31 height 23
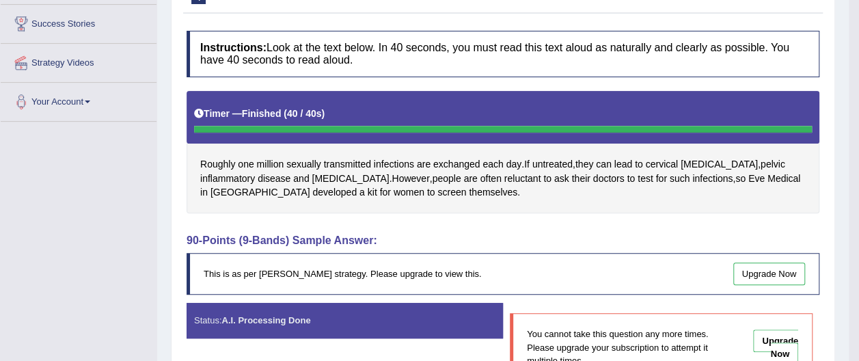
scroll to position [235, 0]
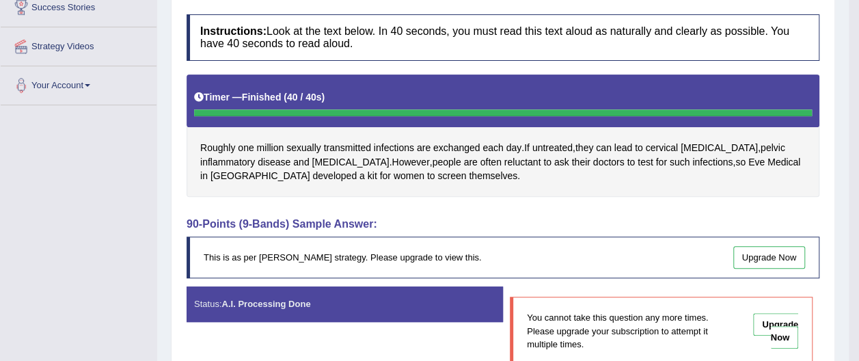
click at [778, 252] on link "Upgrade Now" at bounding box center [769, 257] width 72 height 23
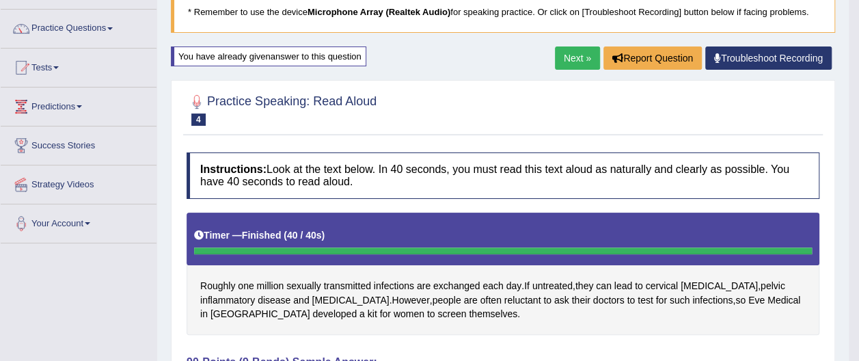
scroll to position [78, 0]
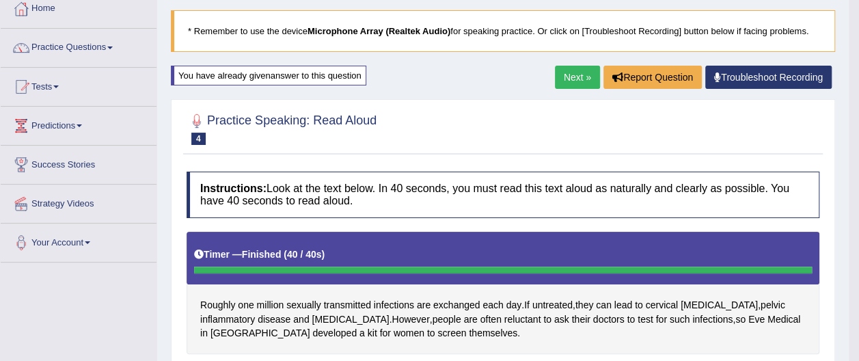
click at [588, 72] on link "Next »" at bounding box center [577, 77] width 45 height 23
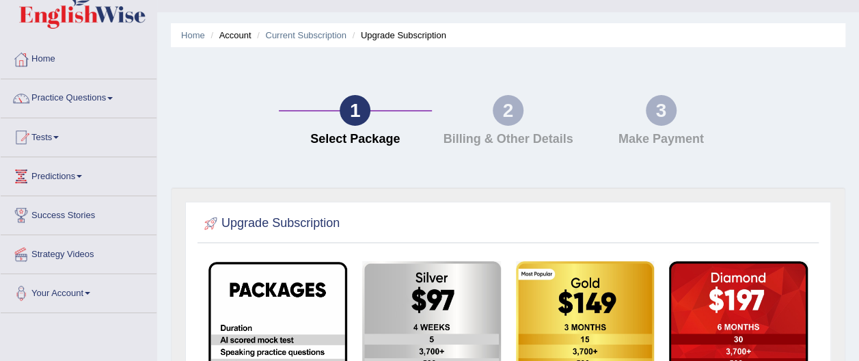
scroll to position [25, 0]
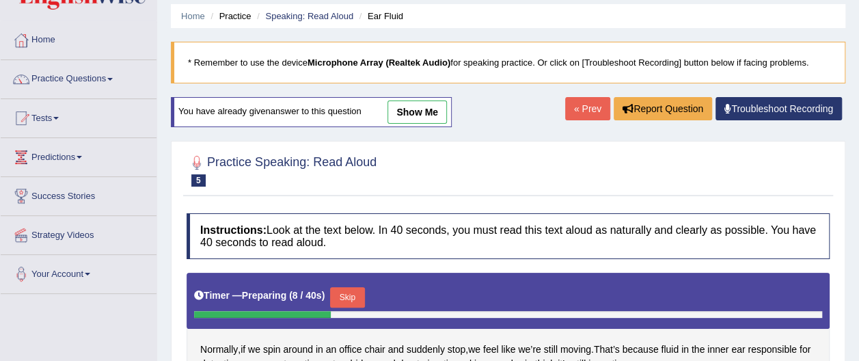
scroll to position [26, 0]
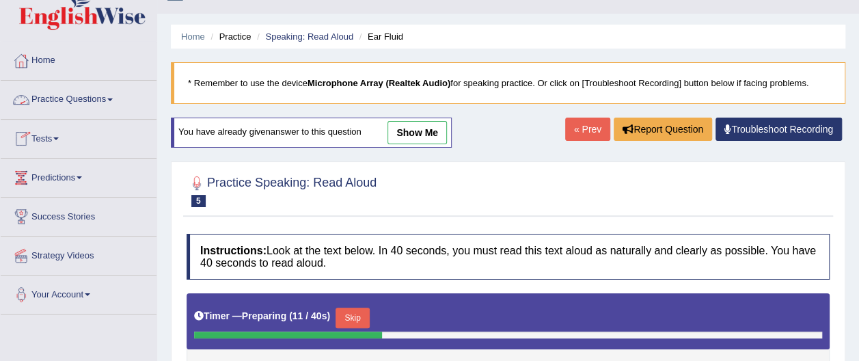
click at [113, 98] on span at bounding box center [109, 99] width 5 height 3
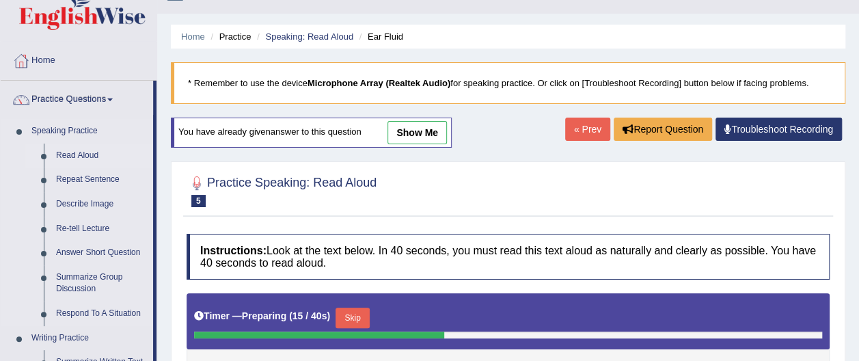
click at [91, 155] on link "Read Aloud" at bounding box center [101, 156] width 103 height 25
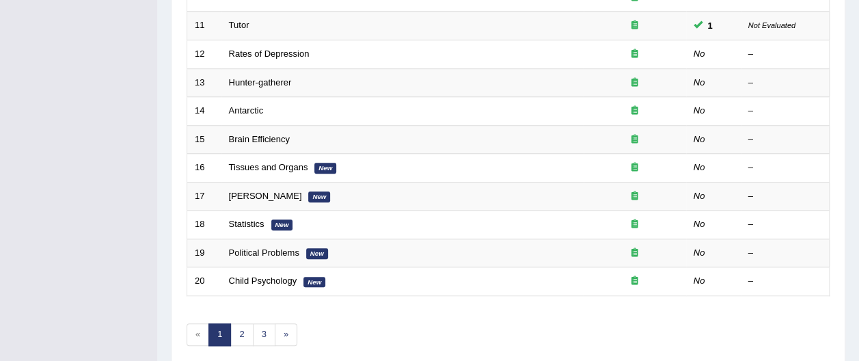
scroll to position [506, 0]
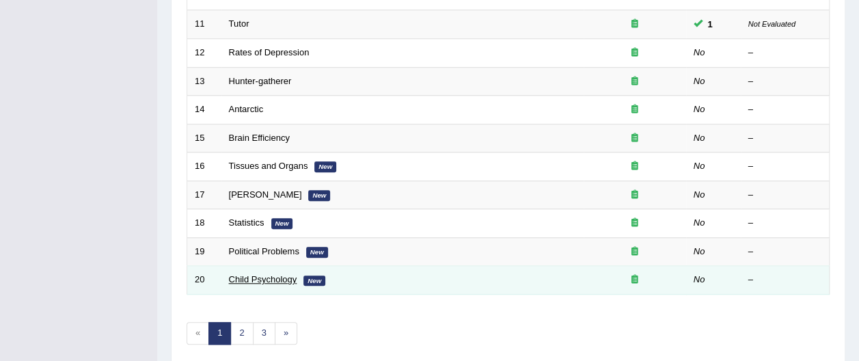
click at [246, 274] on link "Child Psychology" at bounding box center [263, 279] width 68 height 10
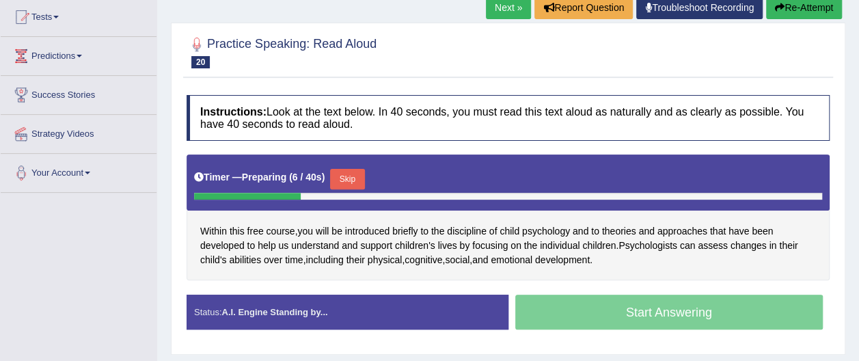
scroll to position [149, 0]
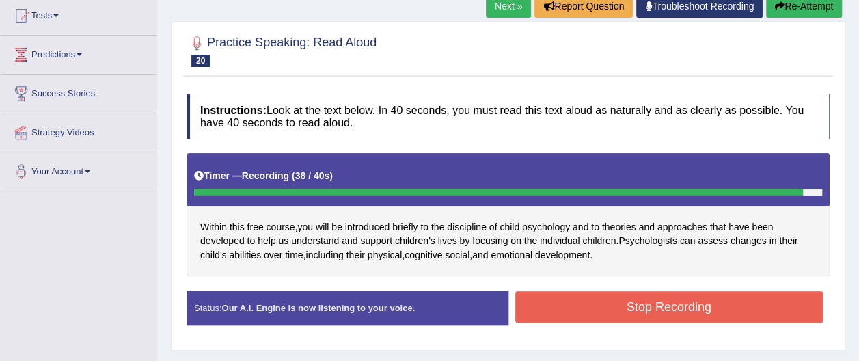
click at [760, 298] on button "Stop Recording" at bounding box center [669, 306] width 308 height 31
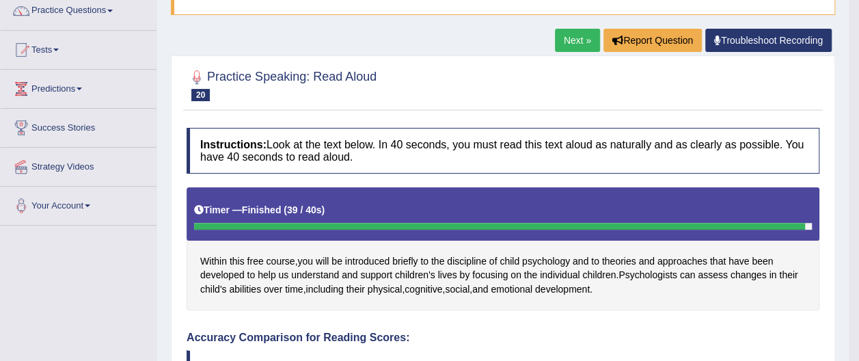
scroll to position [108, 0]
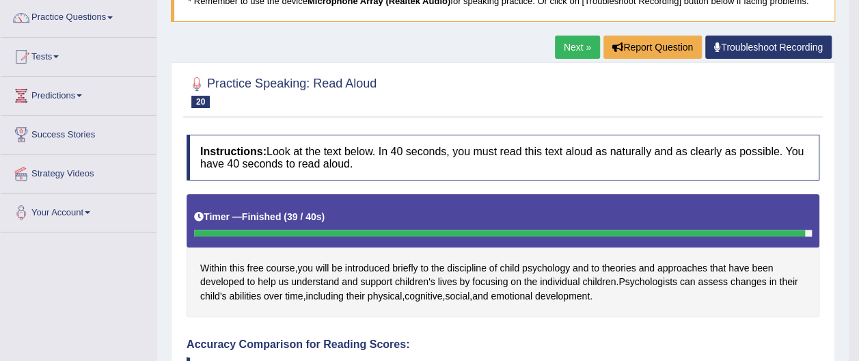
click at [569, 45] on link "Next »" at bounding box center [577, 47] width 45 height 23
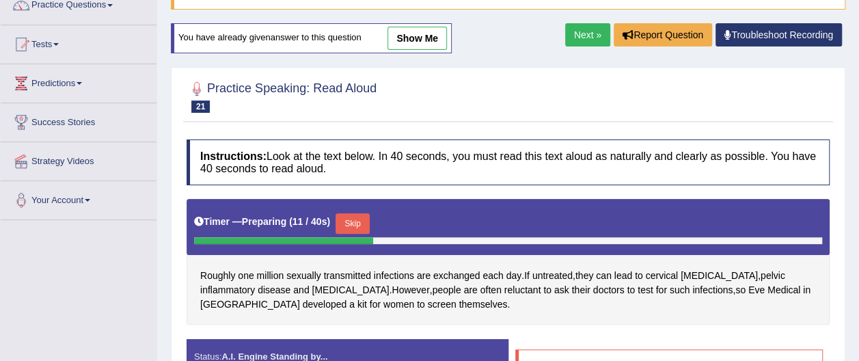
scroll to position [151, 0]
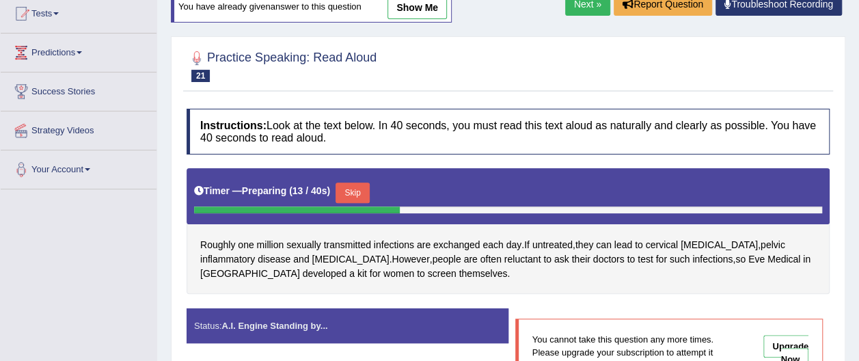
click at [586, 1] on link "Next »" at bounding box center [587, 3] width 45 height 23
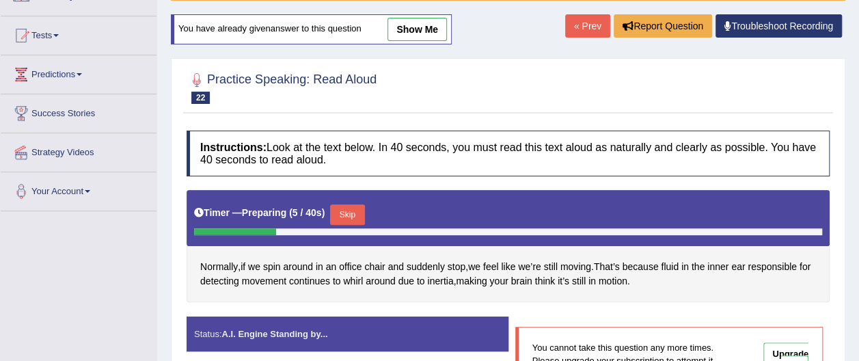
scroll to position [130, 0]
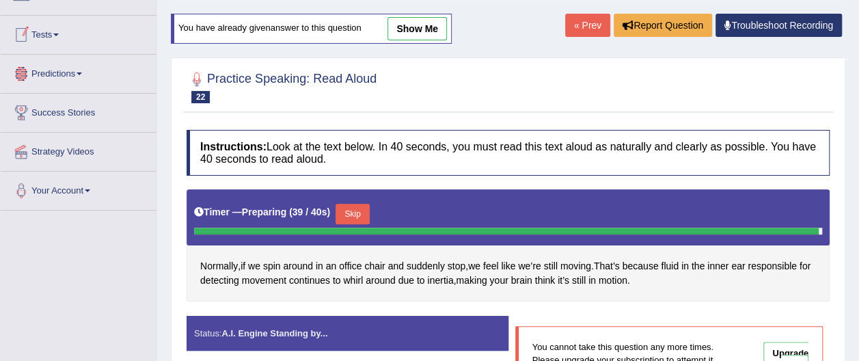
click at [59, 33] on span at bounding box center [55, 34] width 5 height 3
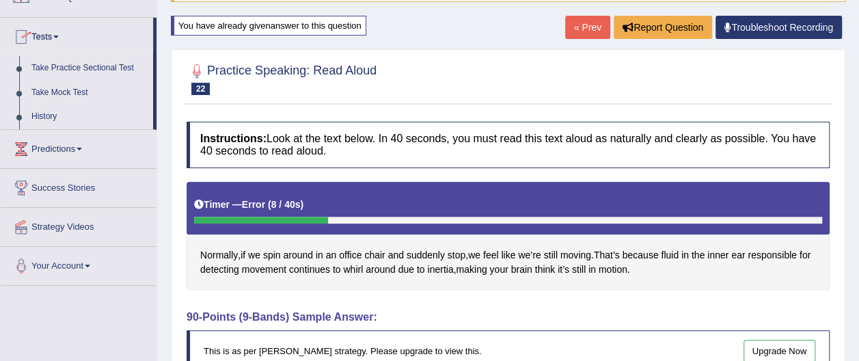
scroll to position [0, 0]
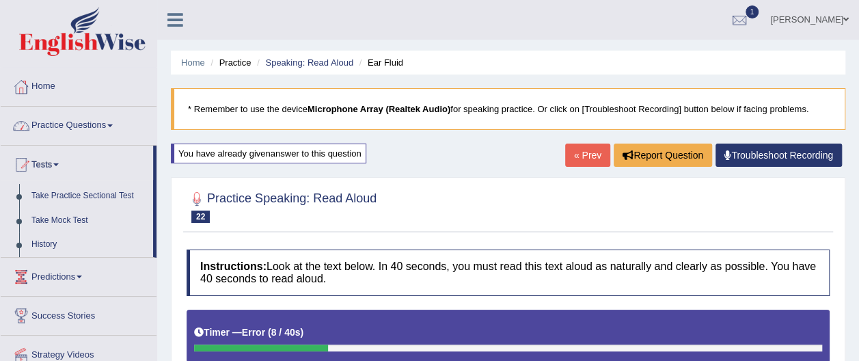
click at [113, 124] on span at bounding box center [109, 125] width 5 height 3
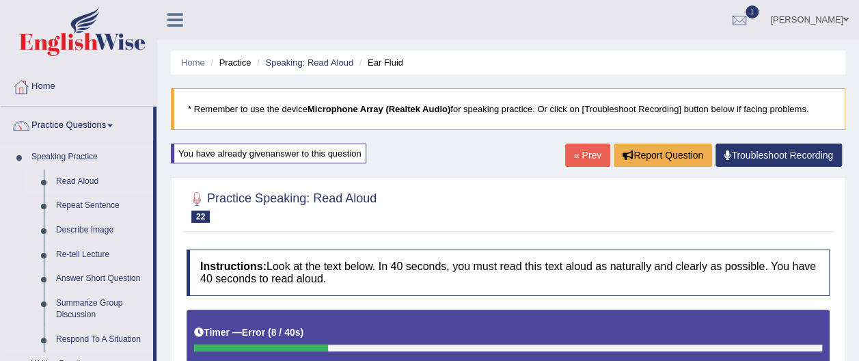
click at [86, 178] on link "Read Aloud" at bounding box center [101, 181] width 103 height 25
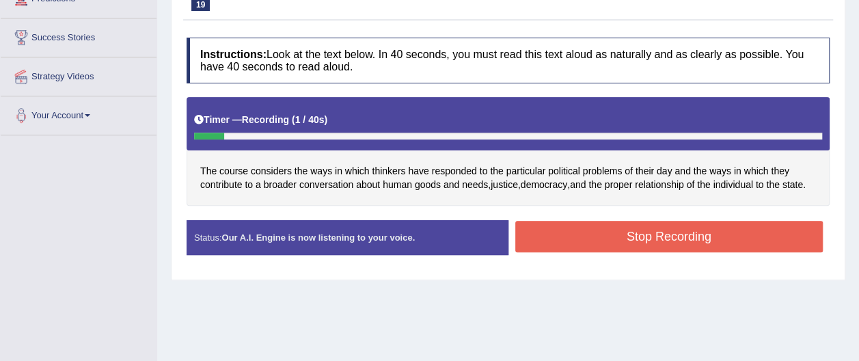
click at [653, 236] on button "Stop Recording" at bounding box center [669, 236] width 308 height 31
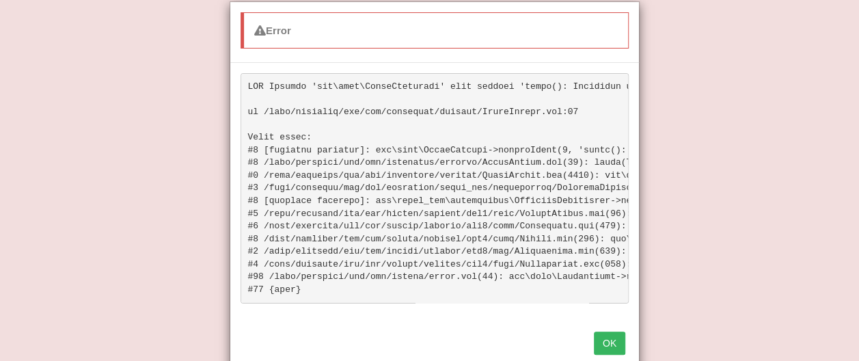
scroll to position [437, 0]
click at [622, 351] on button "OK" at bounding box center [609, 342] width 31 height 23
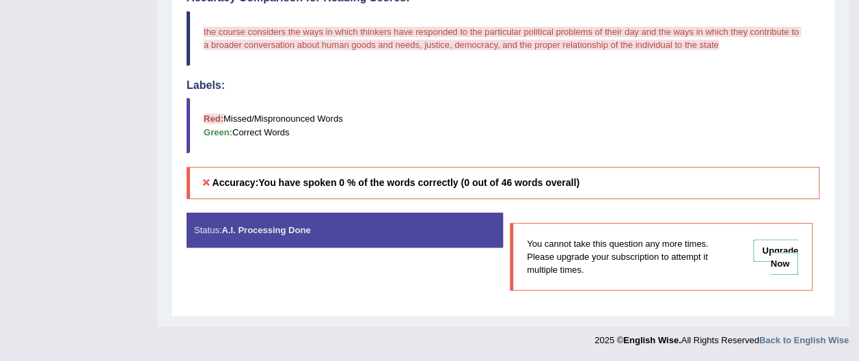
scroll to position [0, 0]
